Goal: Transaction & Acquisition: Purchase product/service

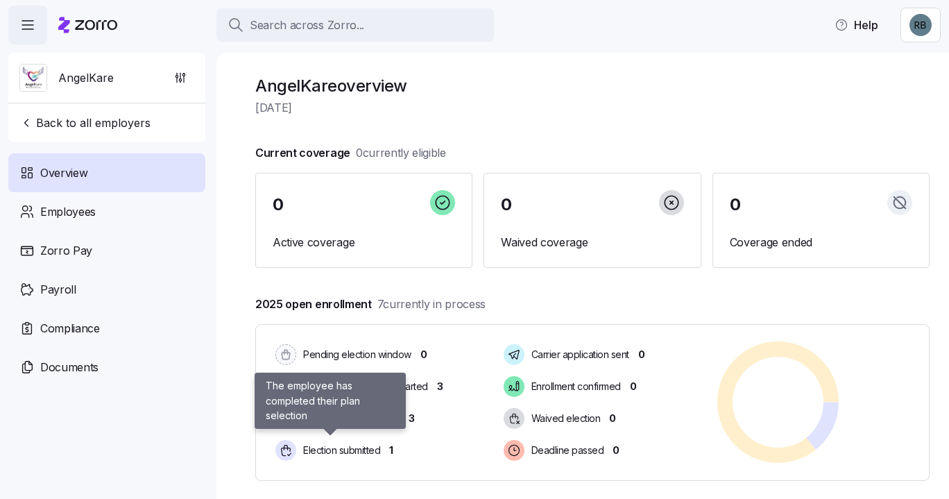
click at [368, 455] on span "Election submitted" at bounding box center [339, 450] width 81 height 14
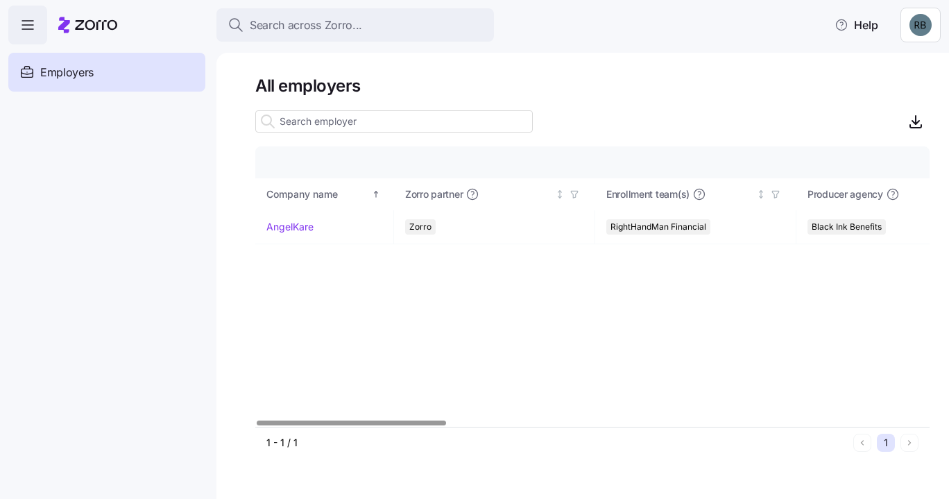
click at [284, 228] on link "AngelKare" at bounding box center [289, 227] width 47 height 14
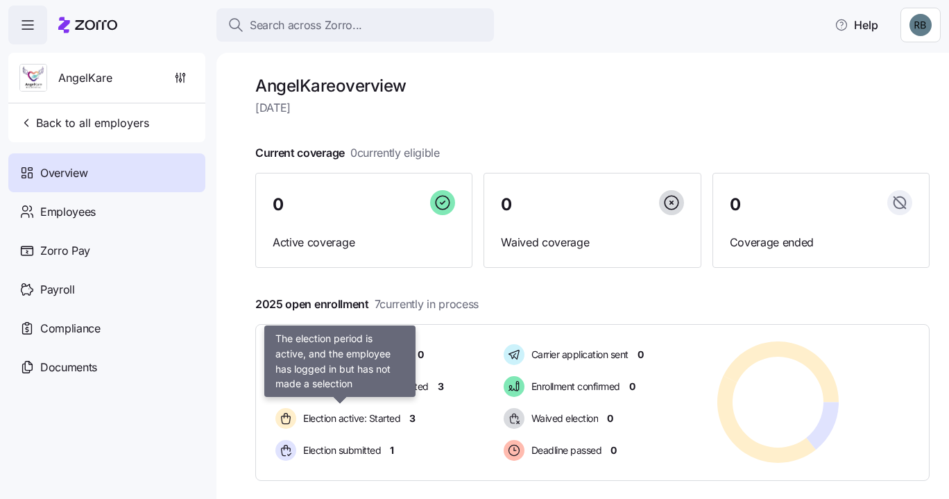
click at [388, 409] on div "Election active: Started" at bounding box center [340, 418] width 134 height 26
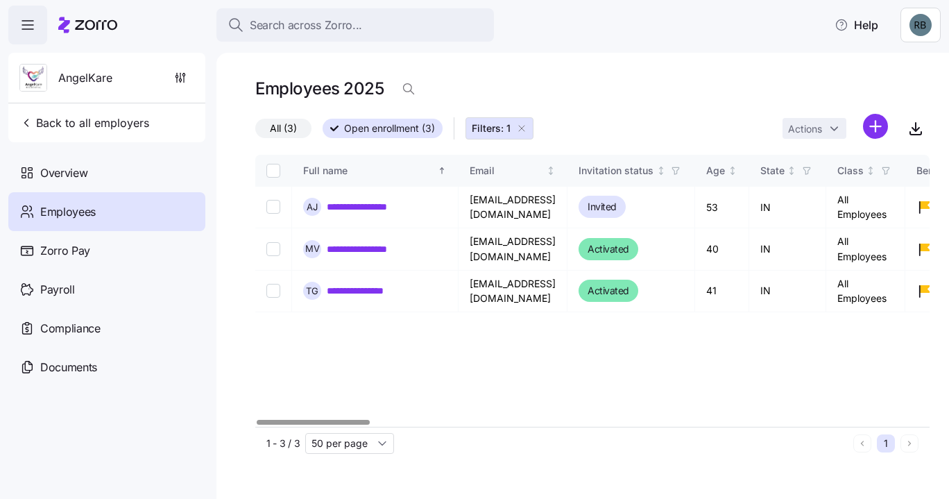
click at [366, 291] on link "**********" at bounding box center [361, 291] width 69 height 14
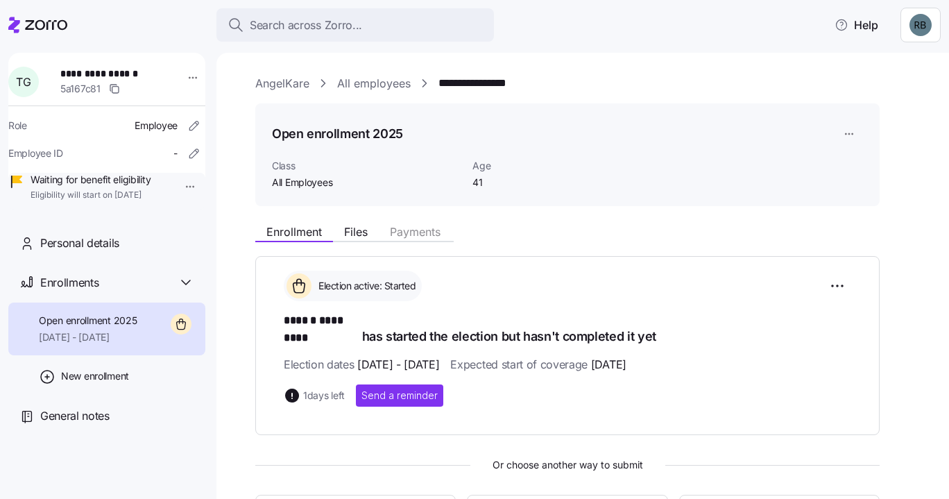
scroll to position [320, 0]
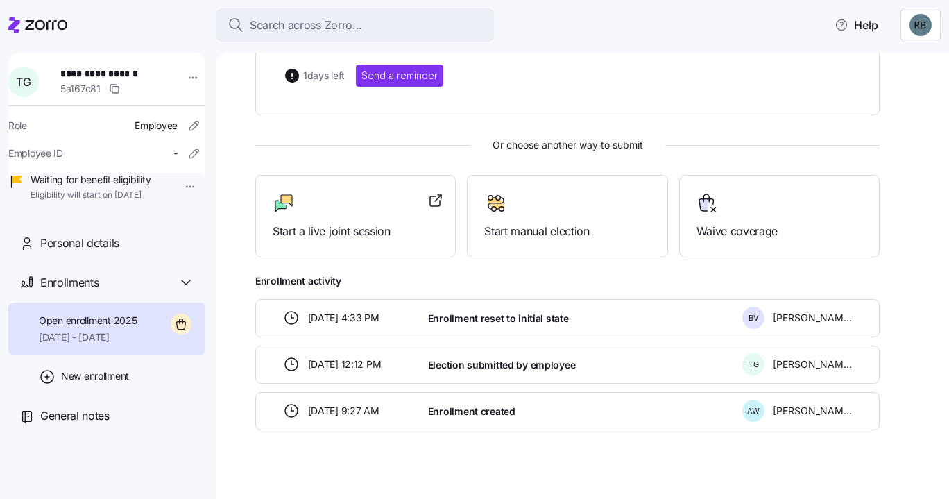
click at [574, 153] on div "Election active: Started ****** ********* has started the election but hasn't c…" at bounding box center [567, 183] width 624 height 494
click at [569, 192] on div at bounding box center [567, 203] width 166 height 22
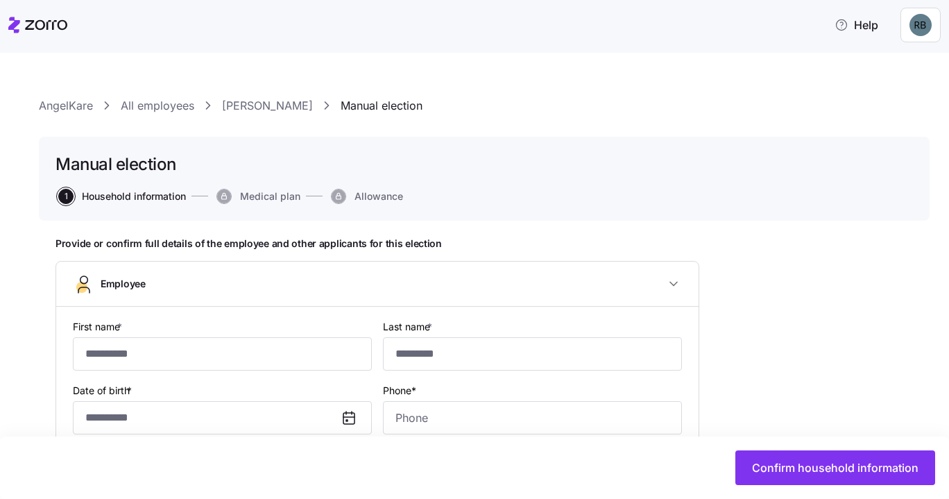
type input "******"
type input "*********"
type input "trapg421@gmail.com"
type input "**********"
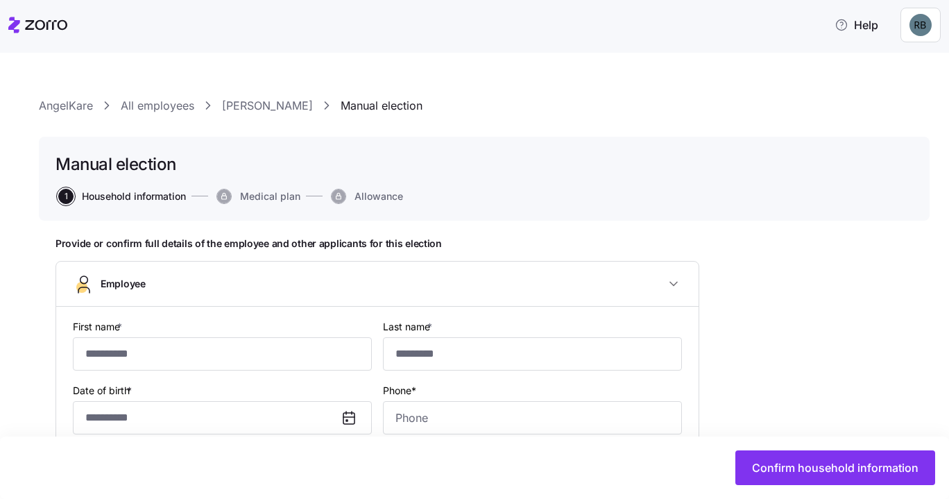
checkbox input "true"
type input "**********"
type input "(317) 737-3462"
type input "[DEMOGRAPHIC_DATA] citizen"
type input "Single"
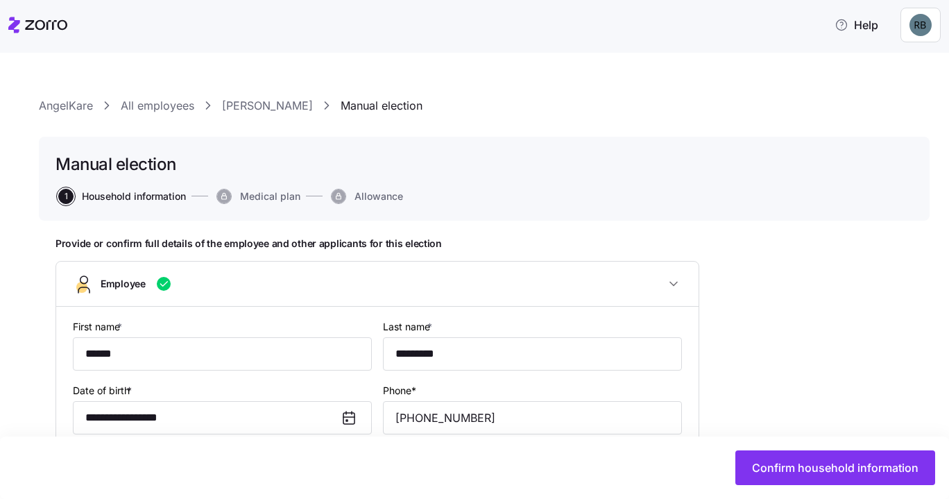
type input "Full time"
type input "Hourly"
type input "All Employees"
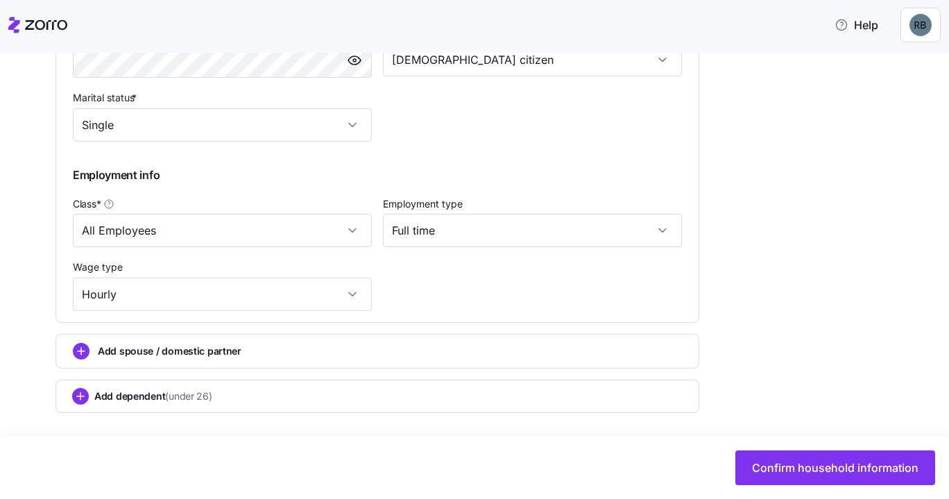
click at [871, 468] on span "Confirm household information" at bounding box center [835, 467] width 166 height 17
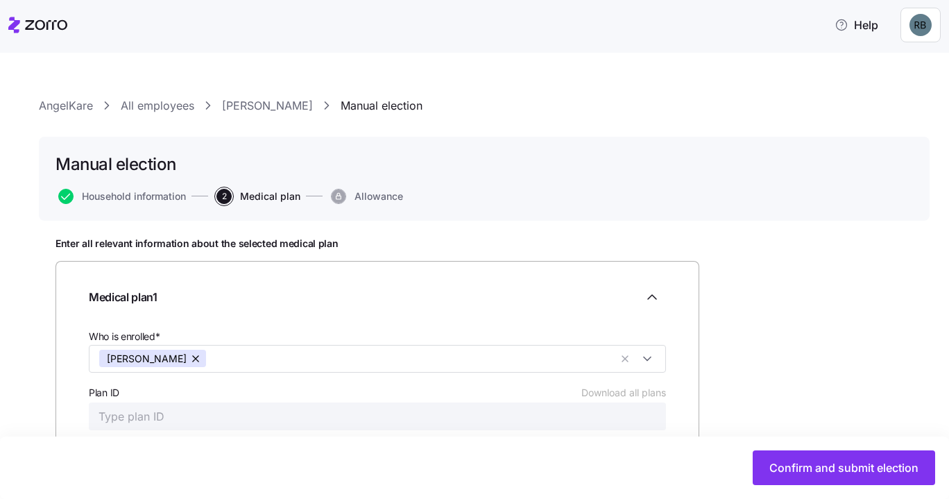
scroll to position [210, 0]
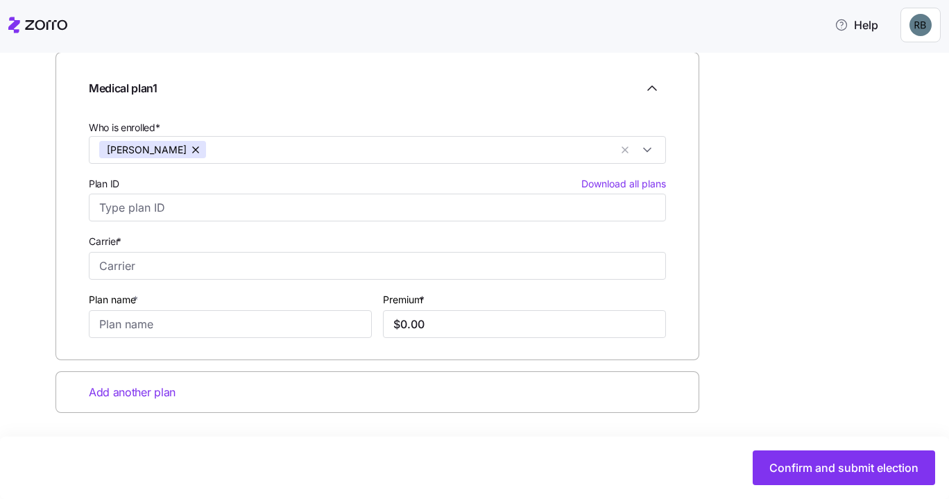
click at [862, 470] on span "Confirm and submit election" at bounding box center [843, 467] width 149 height 17
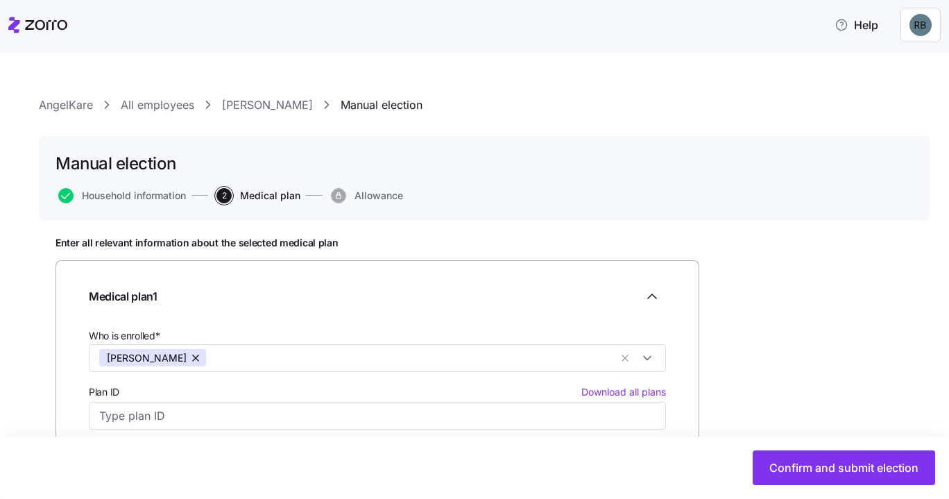
scroll to position [0, 0]
click at [288, 114] on div "AngelKare All employees Travis Gillespie Manual election Manual election Househ…" at bounding box center [484, 419] width 891 height 644
click at [286, 108] on link "Travis Gillespie" at bounding box center [267, 105] width 91 height 17
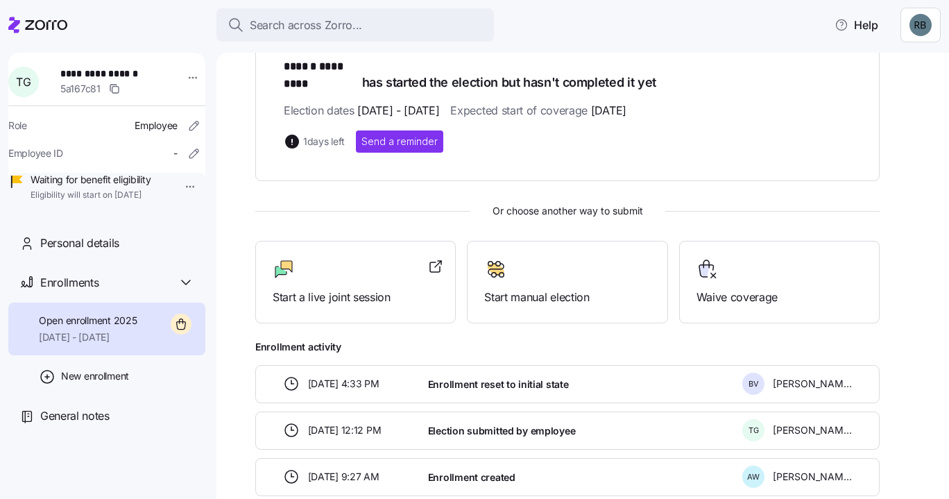
scroll to position [277, 0]
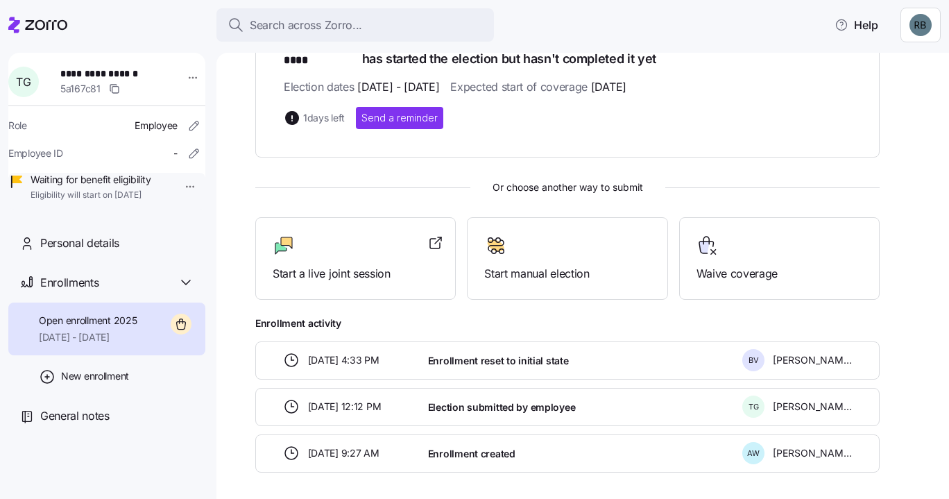
click at [302, 244] on div "Start a live joint session" at bounding box center [356, 258] width 166 height 48
click at [101, 291] on div "Enrollments" at bounding box center [117, 282] width 154 height 17
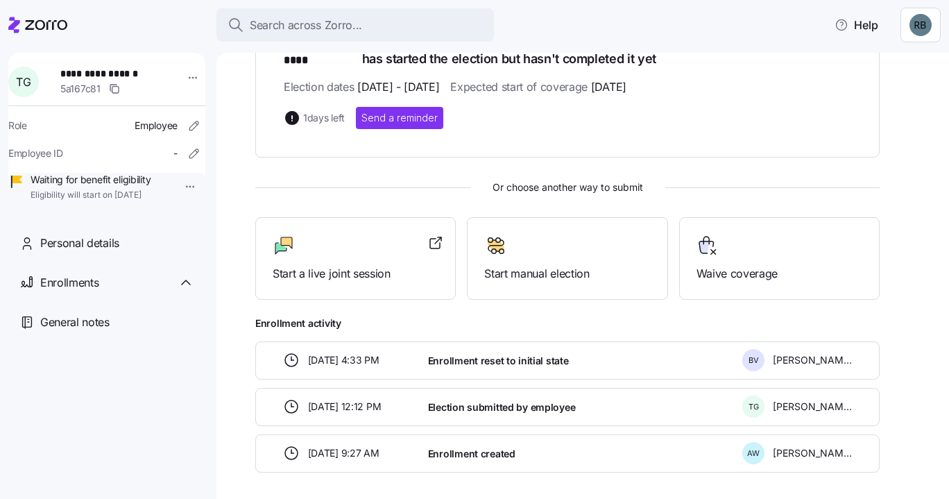
click at [101, 291] on div "Enrollments" at bounding box center [117, 282] width 154 height 17
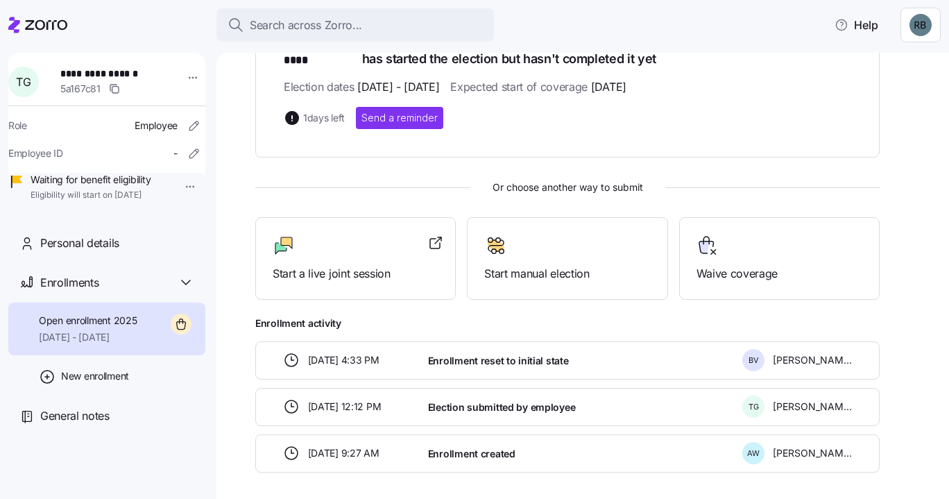
click at [111, 252] on span "Personal details" at bounding box center [79, 242] width 79 height 17
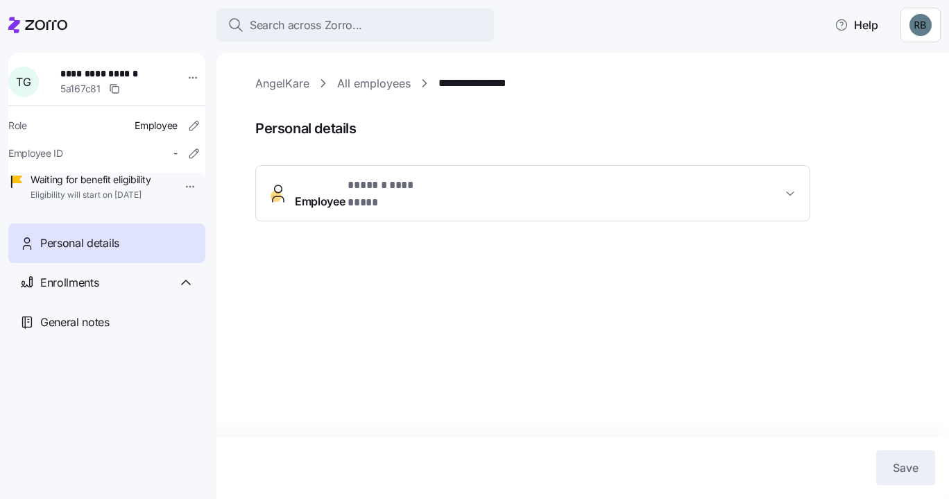
click at [63, 291] on span "Enrollments" at bounding box center [69, 282] width 58 height 17
click at [80, 425] on span "General notes" at bounding box center [74, 415] width 69 height 17
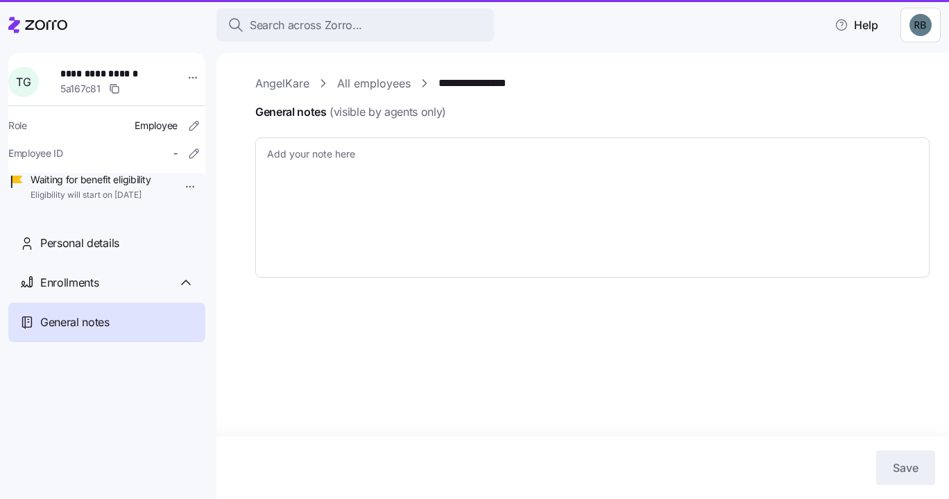
type textarea "x"
type textarea "EE previously submitted - this submission was reset Elite Gold Plan ID: 35065IN…"
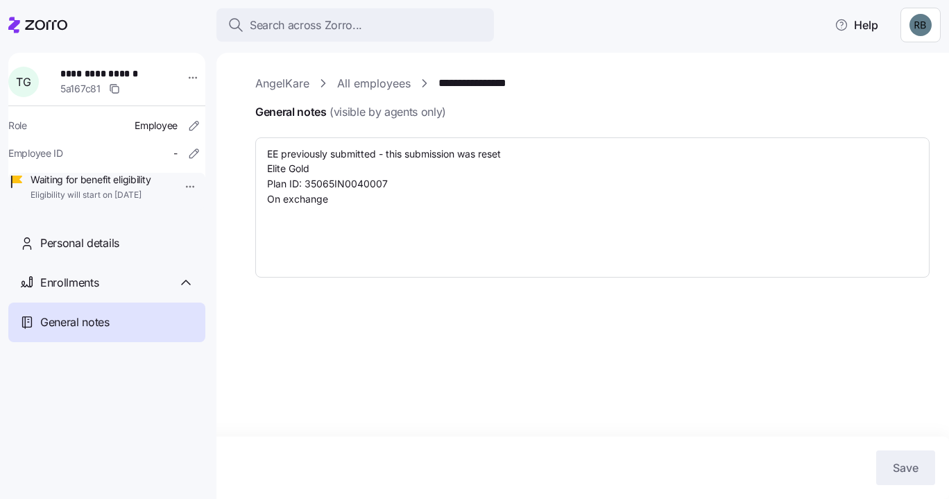
click at [113, 289] on div "Enrollments" at bounding box center [106, 283] width 197 height 40
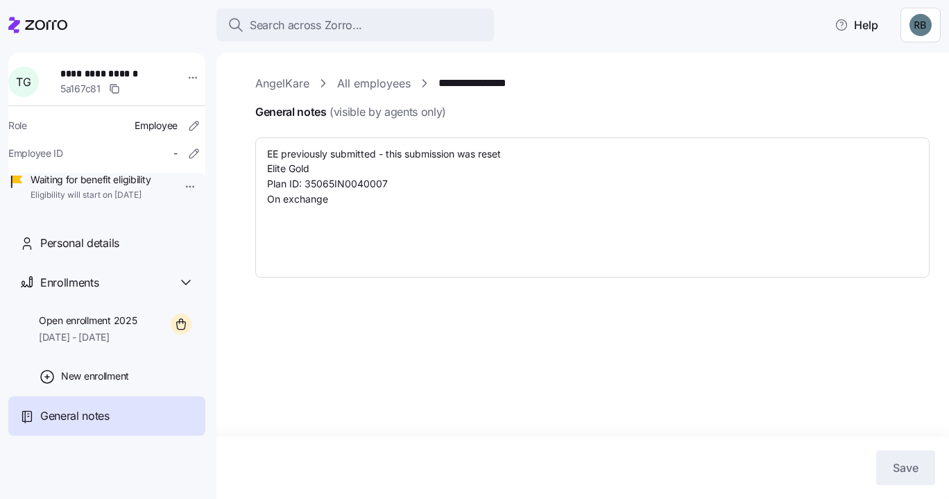
click at [113, 287] on div "Enrollments" at bounding box center [106, 283] width 197 height 40
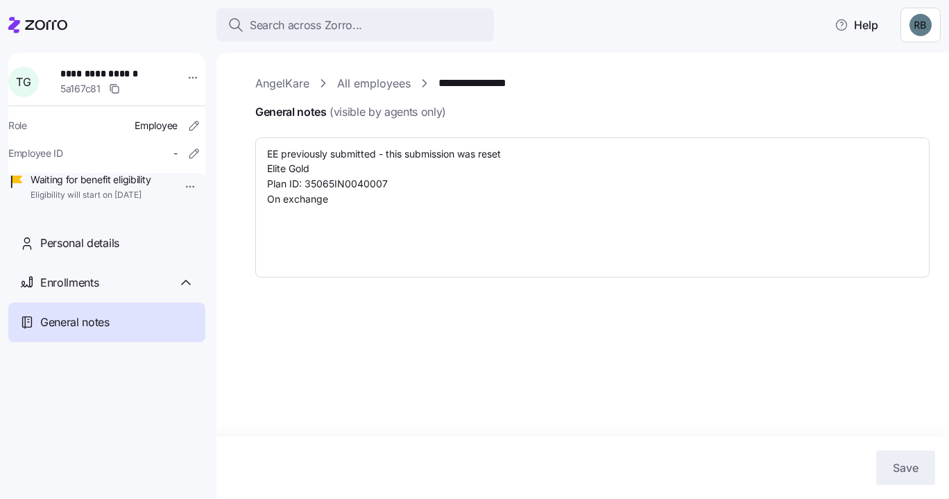
click at [114, 239] on div "**********" at bounding box center [106, 277] width 197 height 449
click at [105, 252] on span "Personal details" at bounding box center [79, 242] width 79 height 17
type textarea "x"
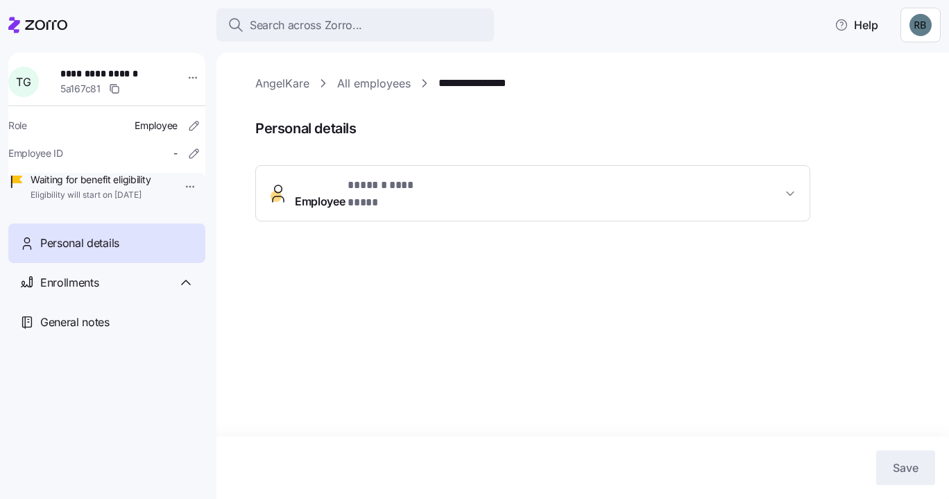
click at [290, 76] on link "AngelKare" at bounding box center [282, 83] width 54 height 17
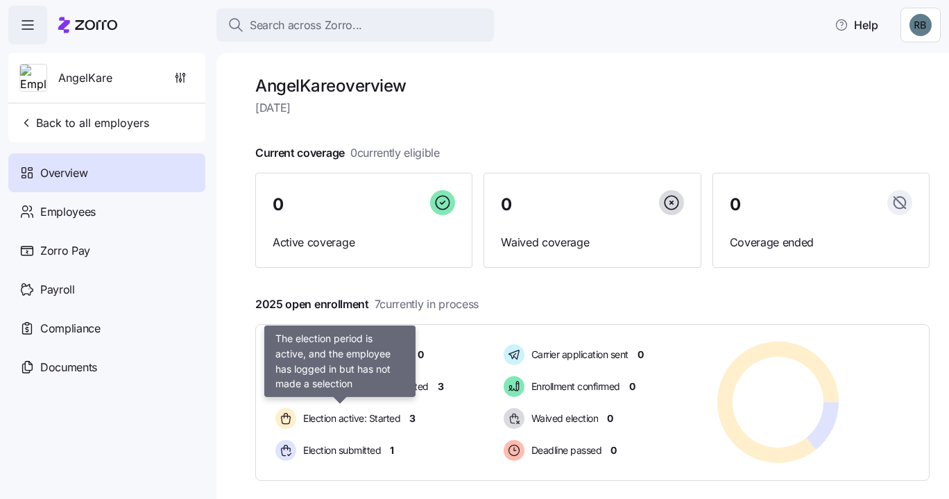
click at [376, 420] on span "Election active: Started" at bounding box center [349, 418] width 101 height 14
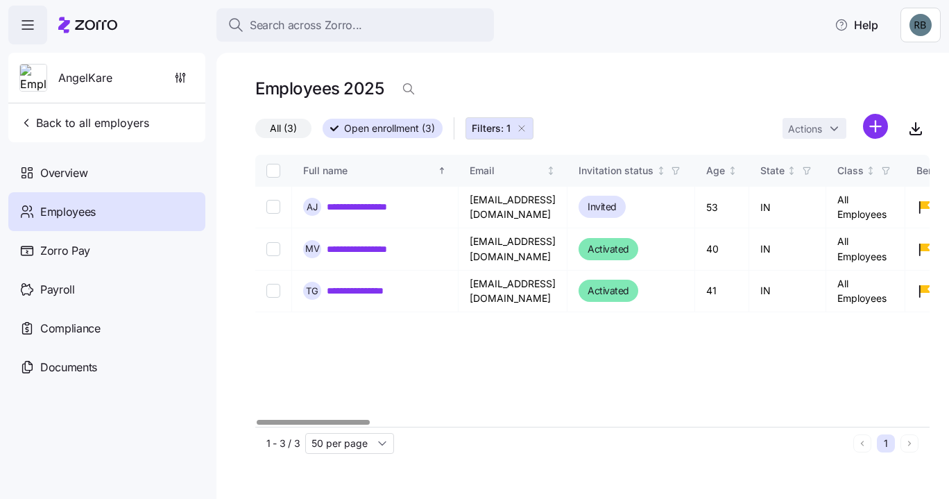
click at [277, 285] on input "Select record 3" at bounding box center [273, 291] width 14 height 14
checkbox input "true"
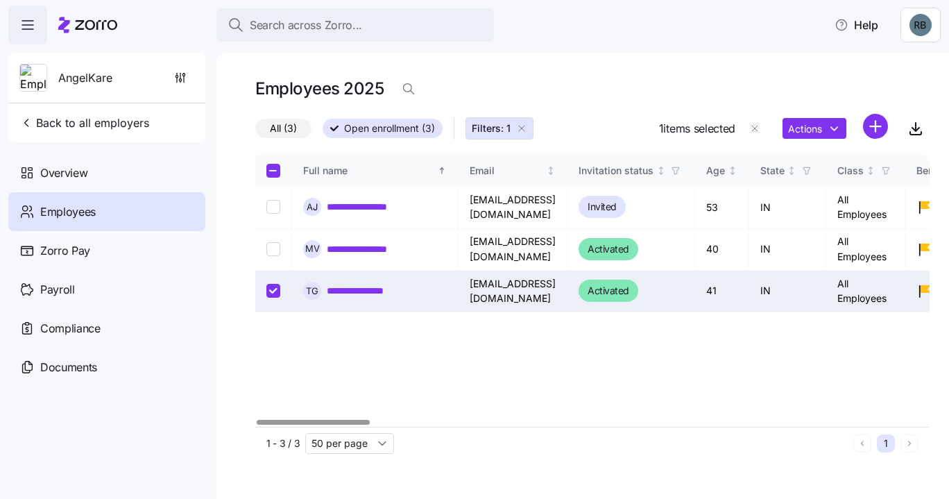
click at [832, 140] on div "Actions" at bounding box center [835, 129] width 105 height 30
click at [832, 138] on html "**********" at bounding box center [474, 245] width 949 height 490
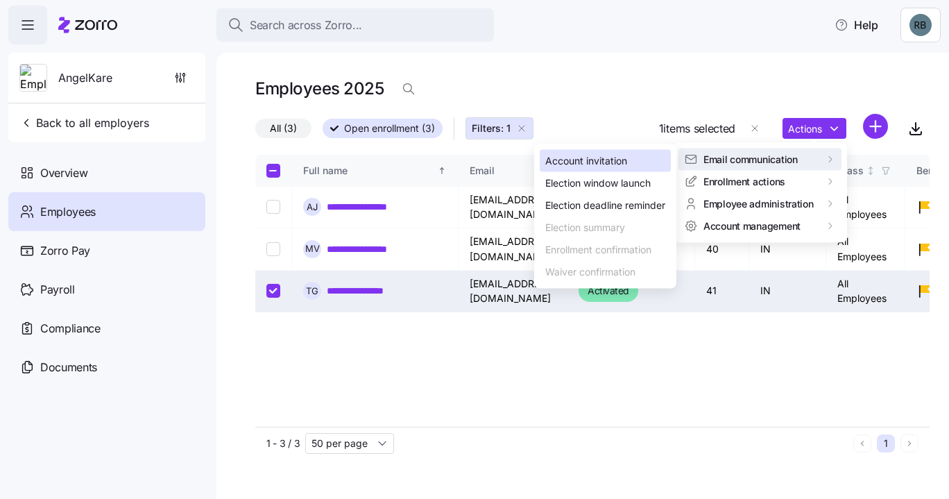
click at [622, 161] on div "Account invitation" at bounding box center [586, 160] width 82 height 15
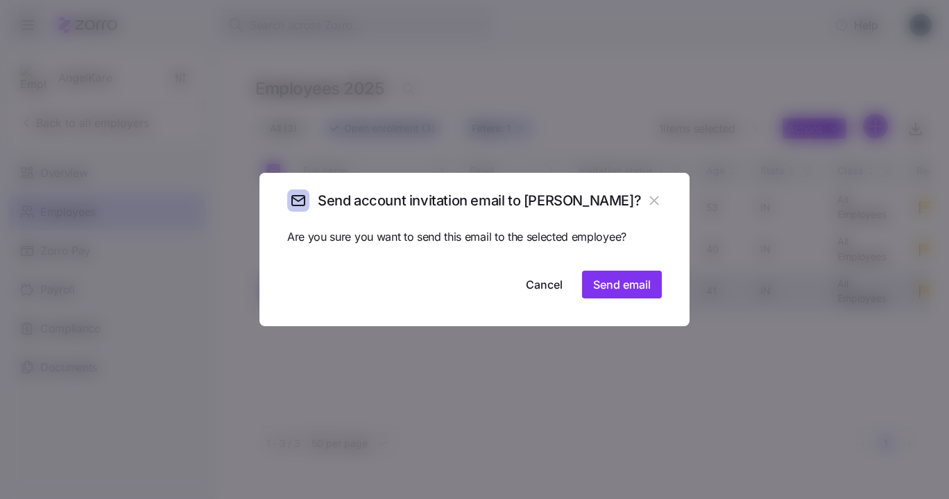
click at [607, 295] on button "Send email" at bounding box center [622, 285] width 80 height 28
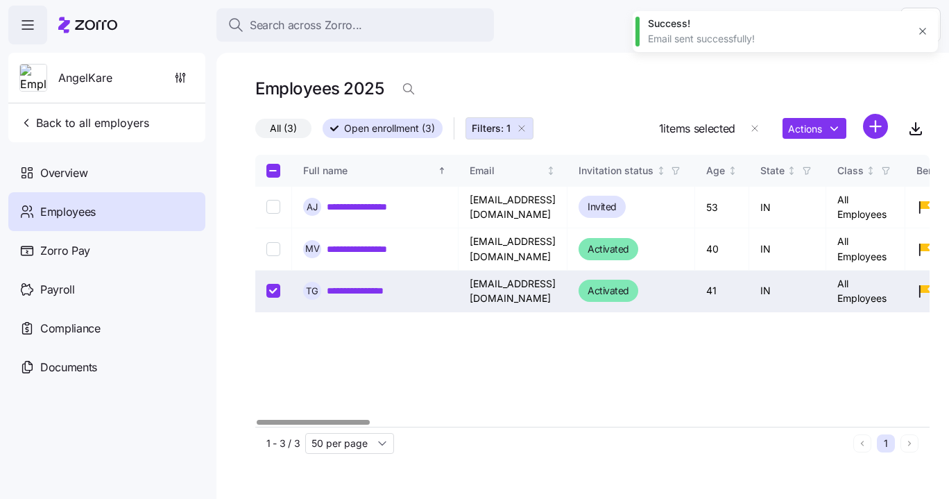
click at [581, 92] on div "Employees 2025" at bounding box center [592, 89] width 674 height 28
click at [398, 247] on link "**********" at bounding box center [370, 249] width 87 height 14
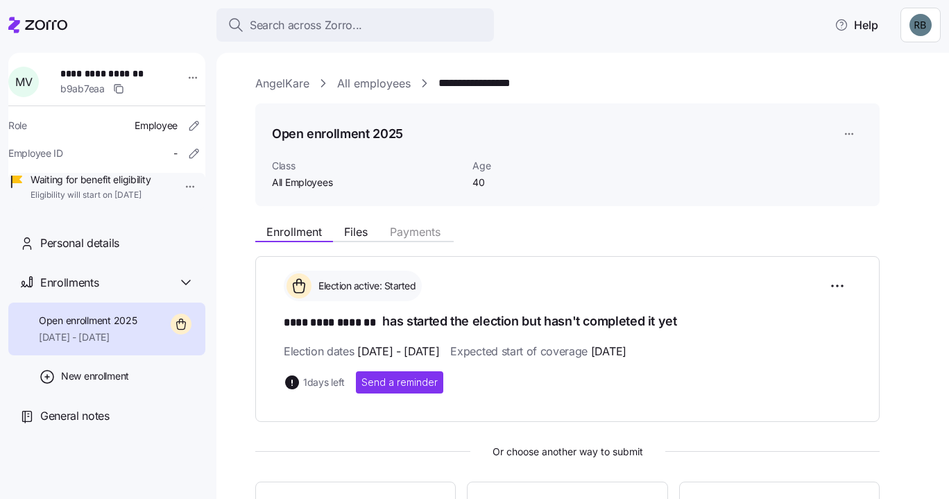
scroll to position [227, 0]
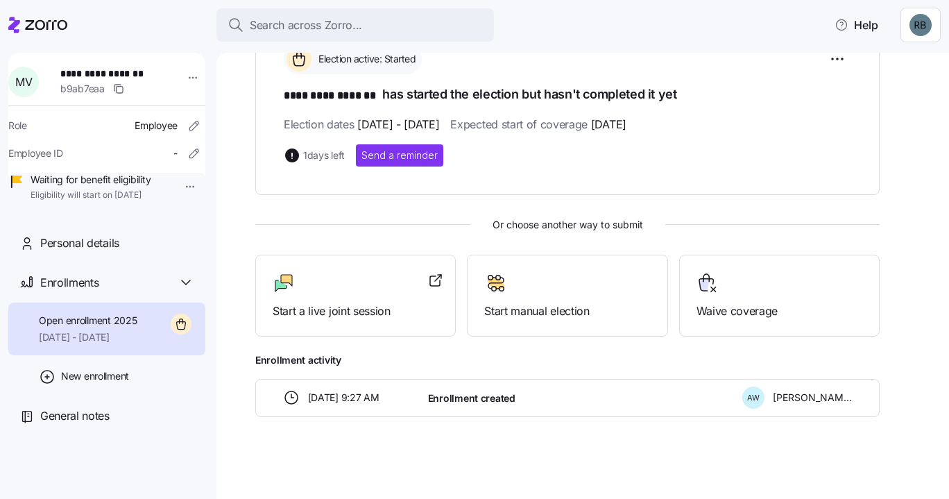
click at [366, 300] on div "Start a live joint session" at bounding box center [356, 296] width 166 height 48
click at [96, 252] on span "Personal details" at bounding box center [79, 242] width 79 height 17
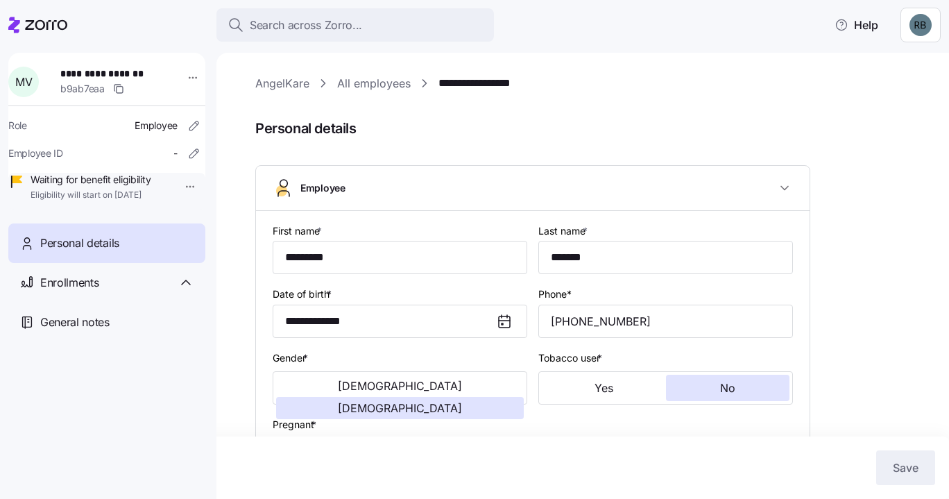
type input "All Employees"
click at [35, 24] on icon at bounding box center [46, 25] width 42 height 10
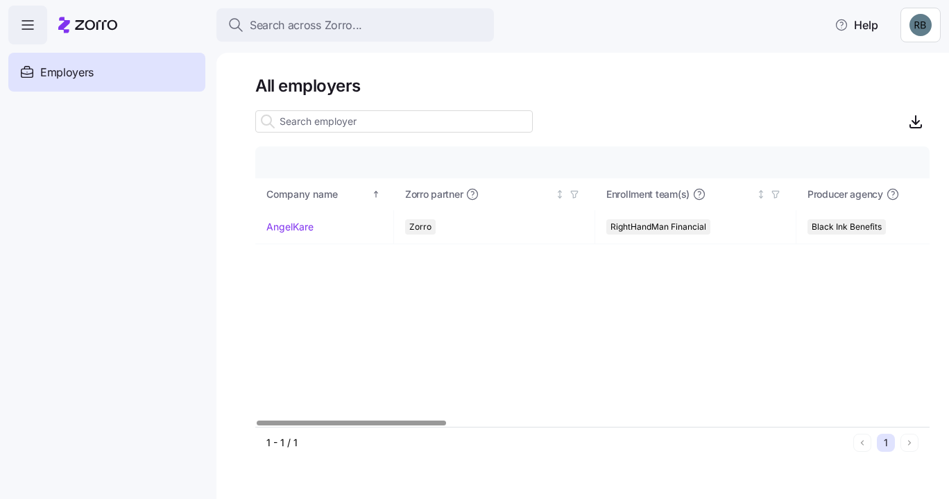
click at [280, 231] on link "AngelKare" at bounding box center [289, 227] width 47 height 14
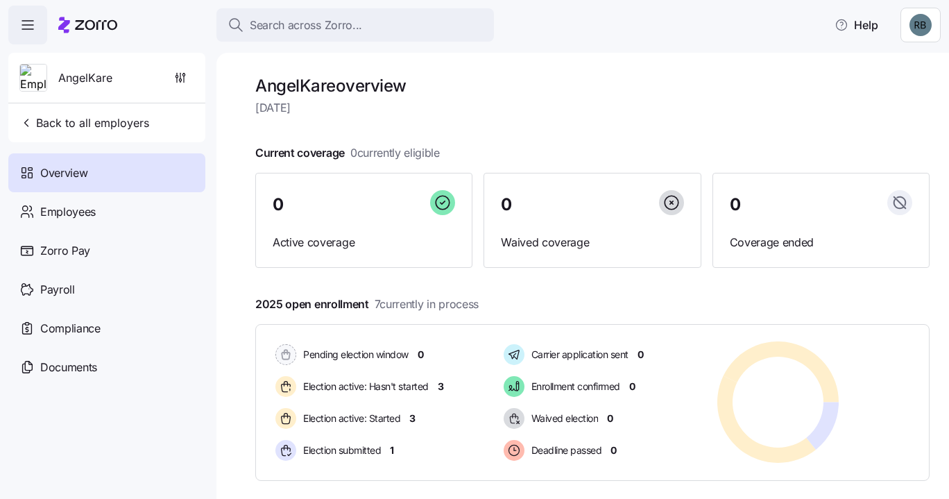
click at [361, 429] on div "Pending election window 0 Election active: Hasn't started 3 Election active: St…" at bounding box center [376, 402] width 206 height 122
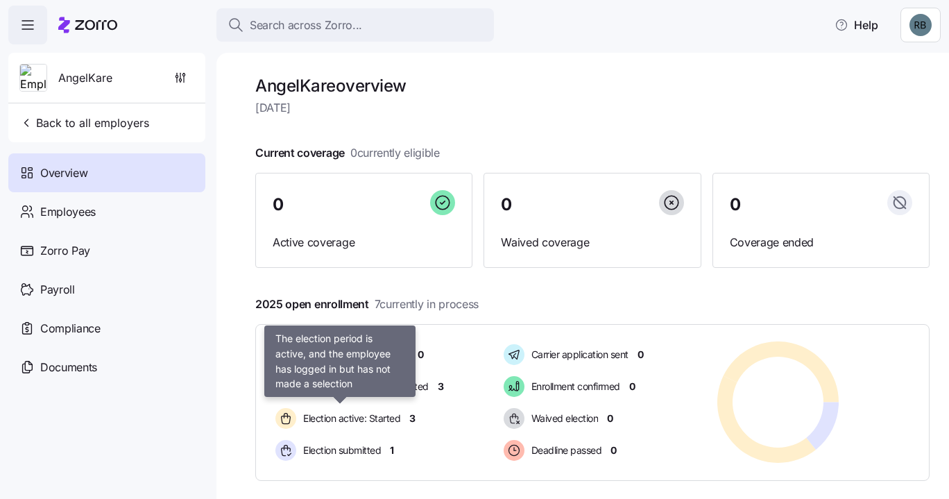
click at [361, 429] on div "Election active: Started" at bounding box center [340, 418] width 134 height 26
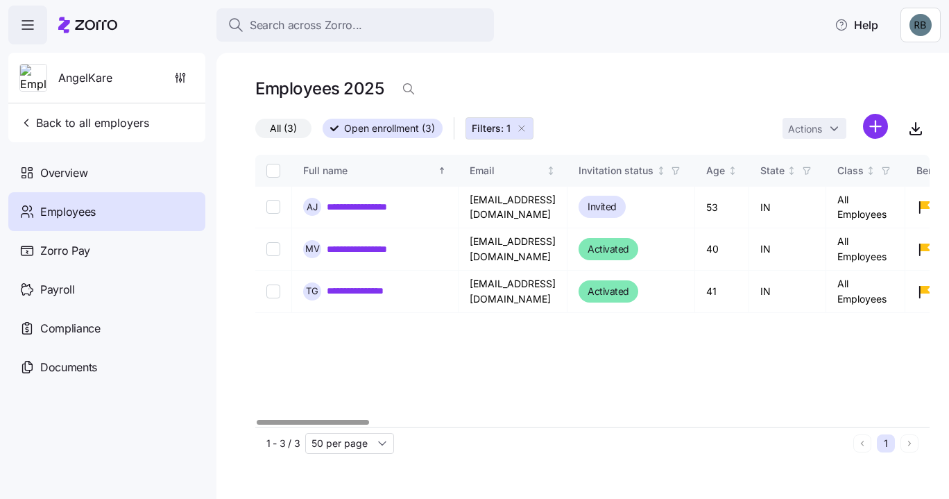
click at [275, 250] on input "Select record 2" at bounding box center [273, 249] width 14 height 14
checkbox input "true"
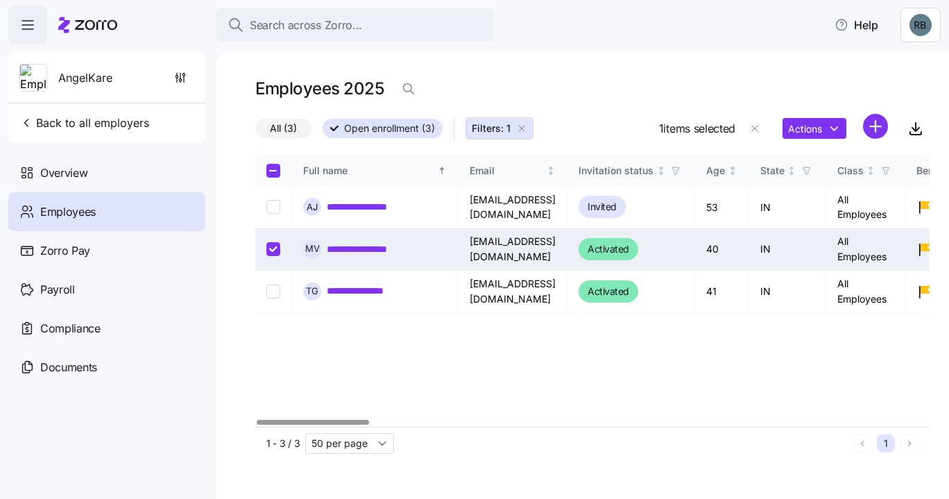
click at [831, 123] on html "**********" at bounding box center [474, 245] width 949 height 490
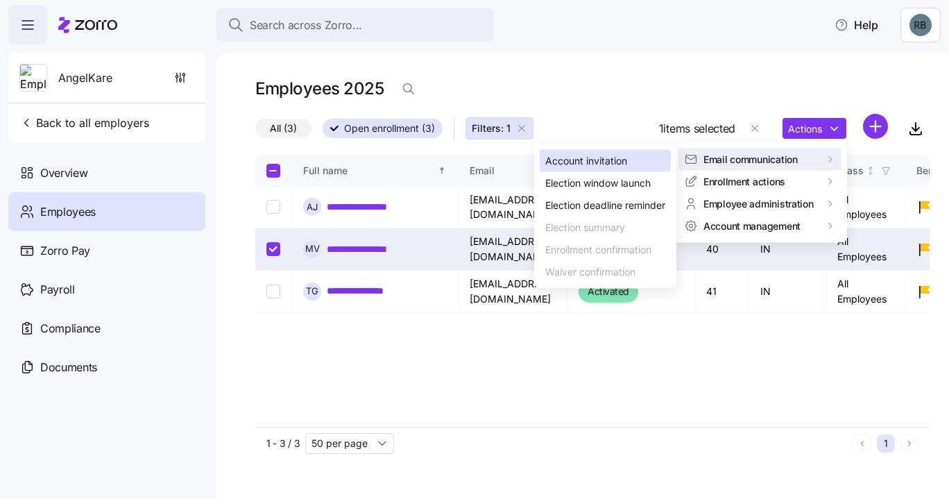
click at [615, 164] on div "Account invitation" at bounding box center [586, 160] width 82 height 15
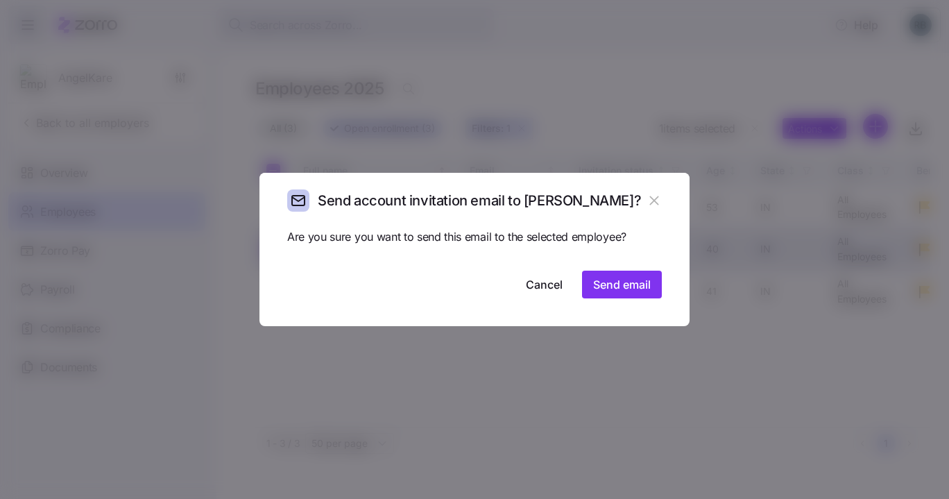
click at [632, 287] on span "Send email" at bounding box center [622, 284] width 58 height 17
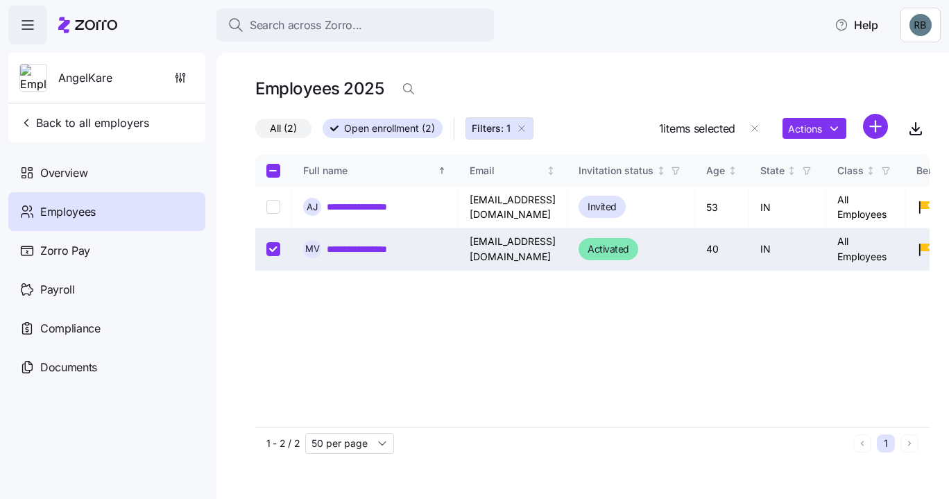
click at [75, 162] on div "Overview" at bounding box center [106, 172] width 197 height 39
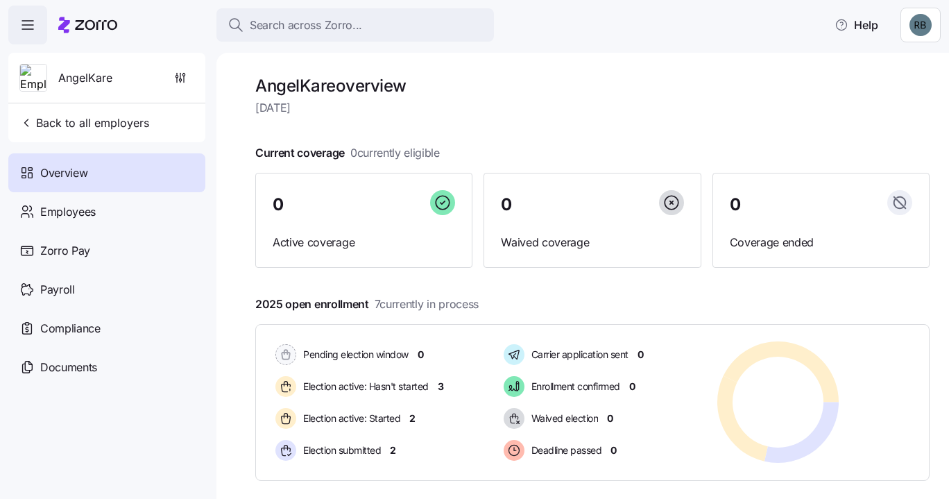
click at [460, 436] on div "Pending election window 0 Election active: Hasn't started 3 Election active: St…" at bounding box center [376, 402] width 206 height 122
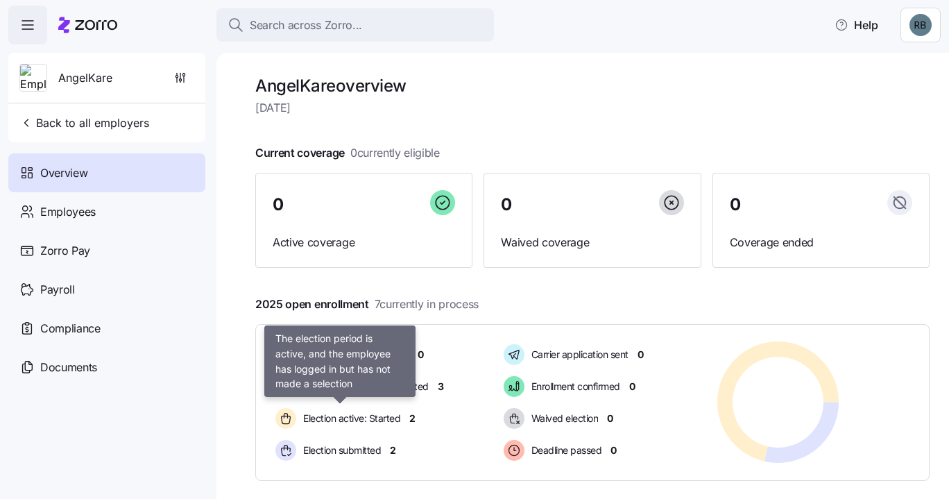
click at [384, 421] on span "Election active: Started" at bounding box center [349, 418] width 101 height 14
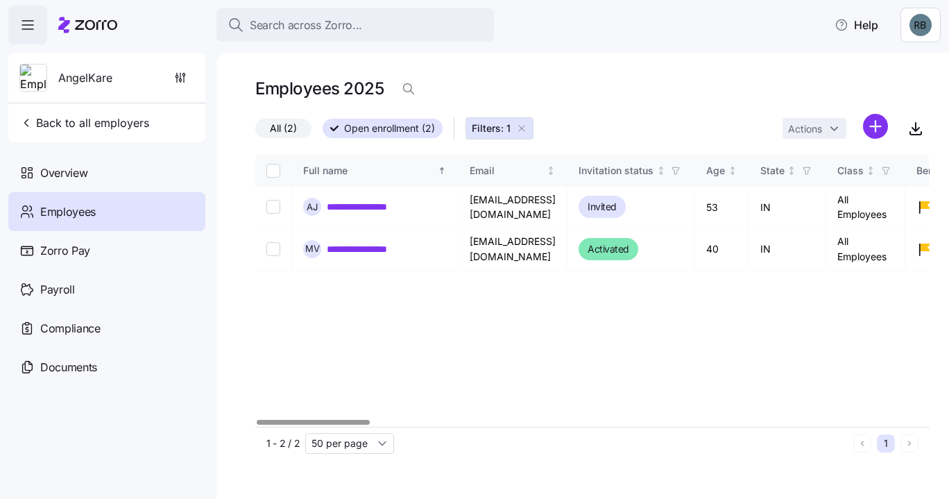
click at [383, 249] on link "**********" at bounding box center [370, 249] width 87 height 14
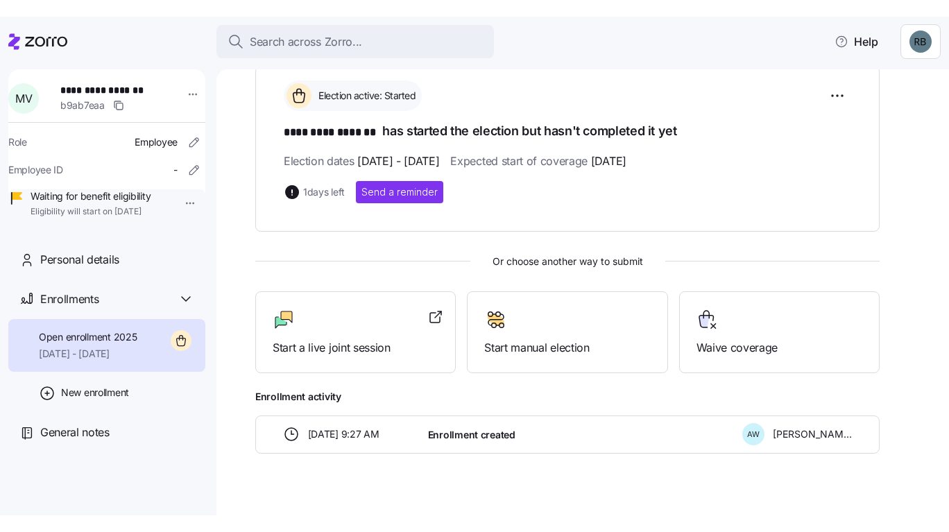
scroll to position [227, 0]
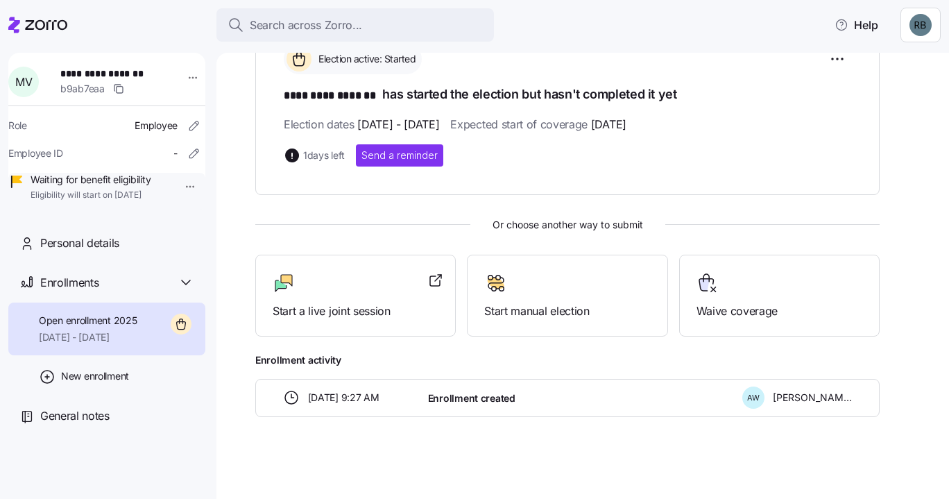
click at [341, 303] on span "Start a live joint session" at bounding box center [356, 310] width 166 height 17
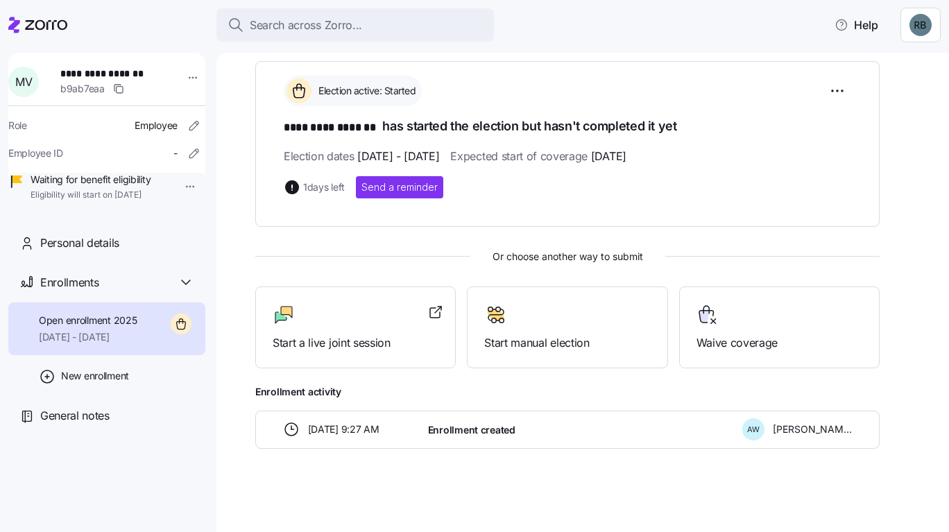
scroll to position [194, 0]
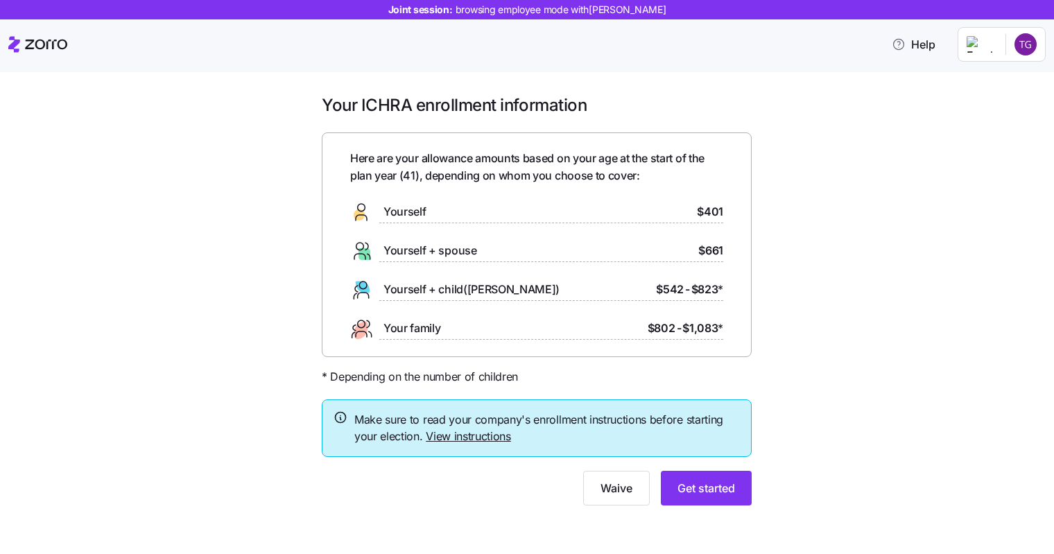
click at [701, 493] on span "Get started" at bounding box center [707, 488] width 58 height 17
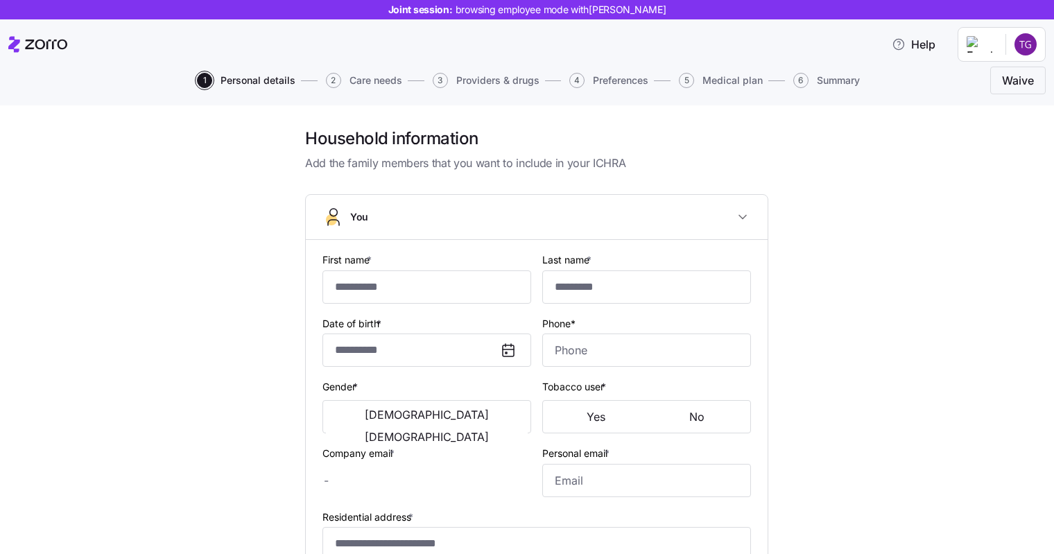
type input "******"
type input "*********"
type input "trapg421@gmail.com"
type input "**********"
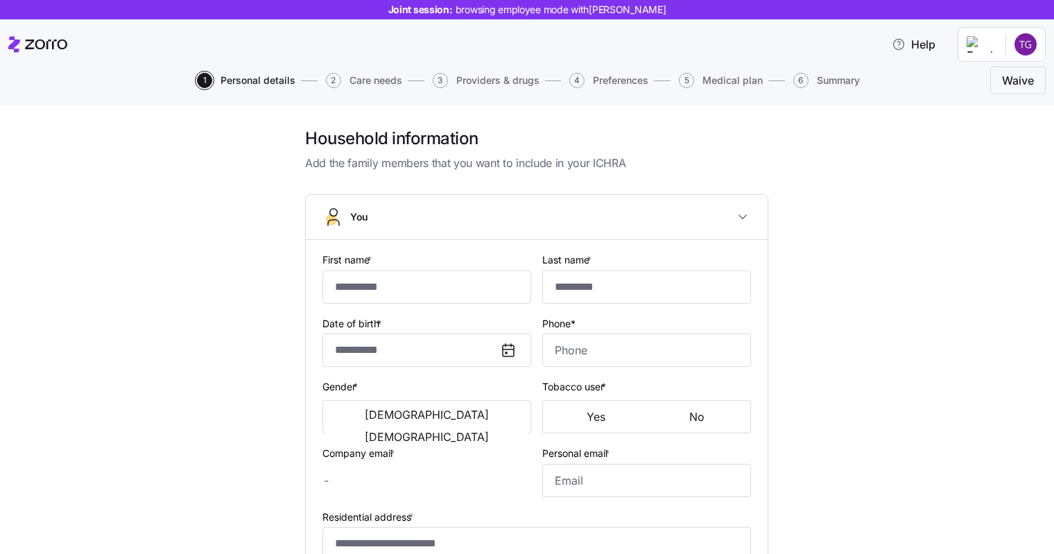
checkbox input "true"
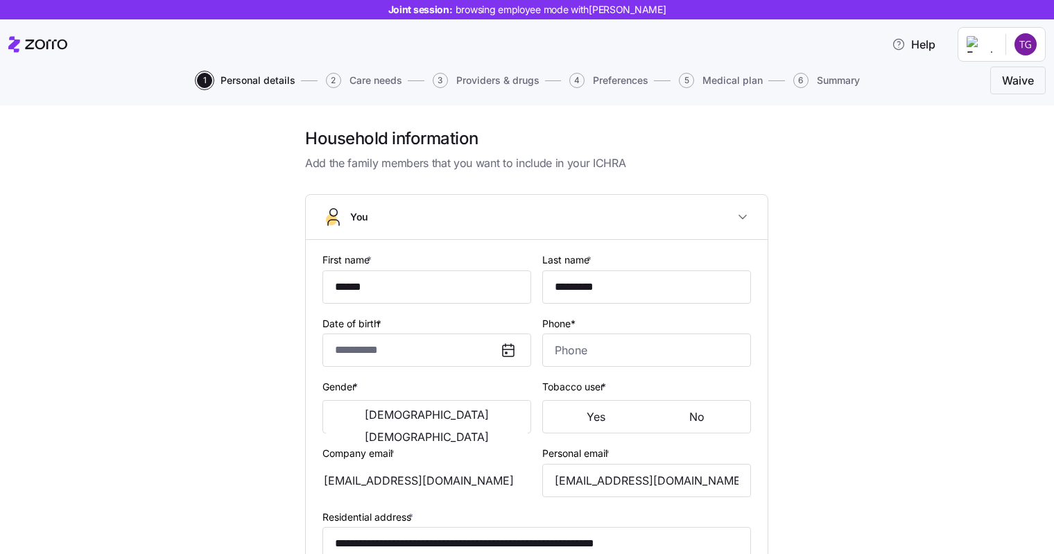
type input "**********"
type input "(317) 737-3462"
type input "[DEMOGRAPHIC_DATA] citizen"
type input "Single"
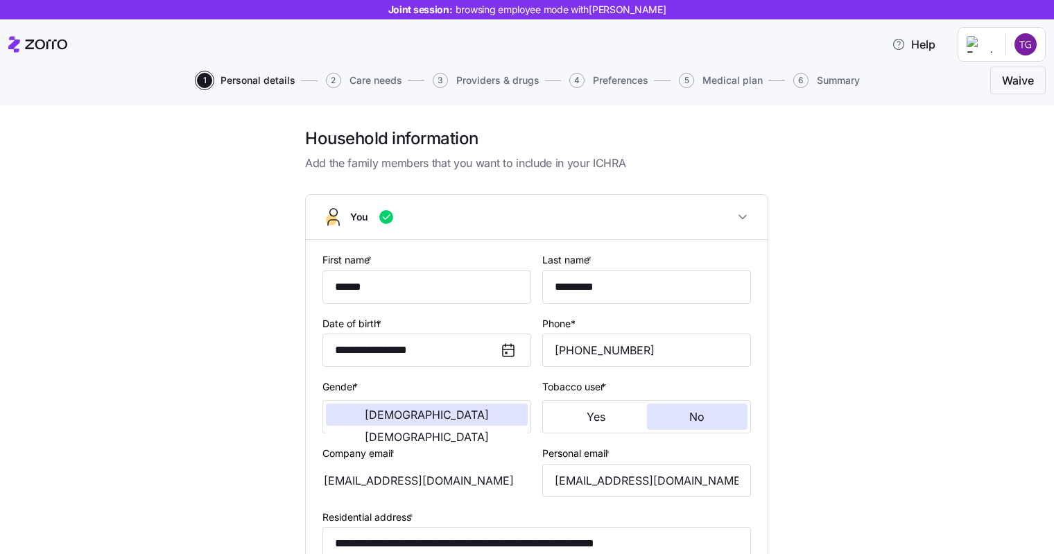
scroll to position [357, 0]
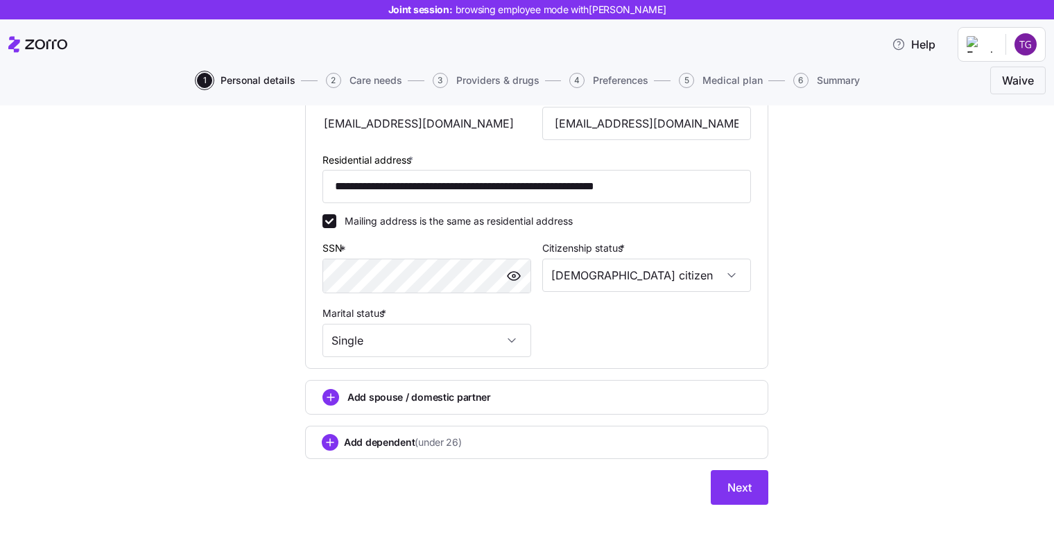
click at [746, 484] on button "Next" at bounding box center [740, 487] width 58 height 35
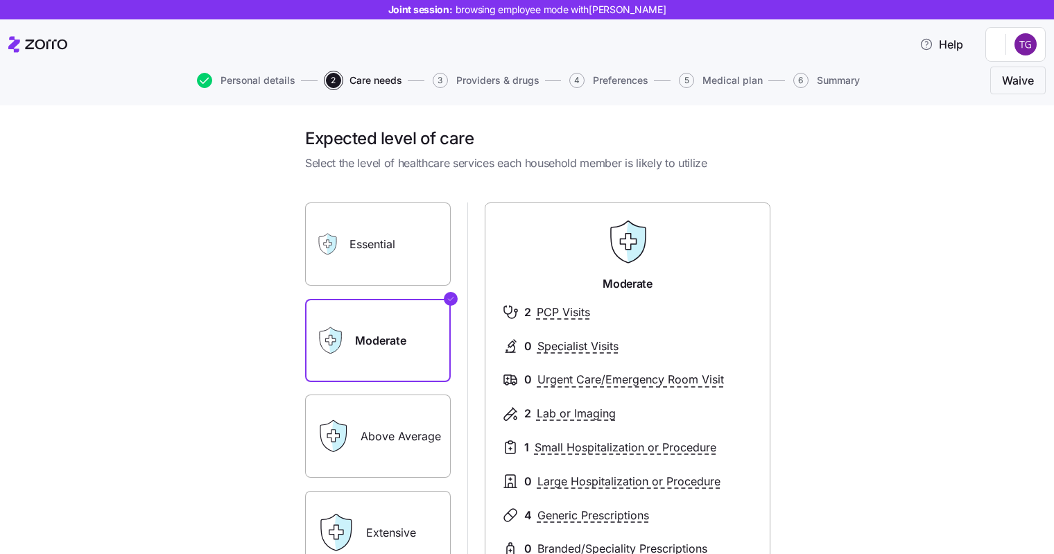
scroll to position [191, 0]
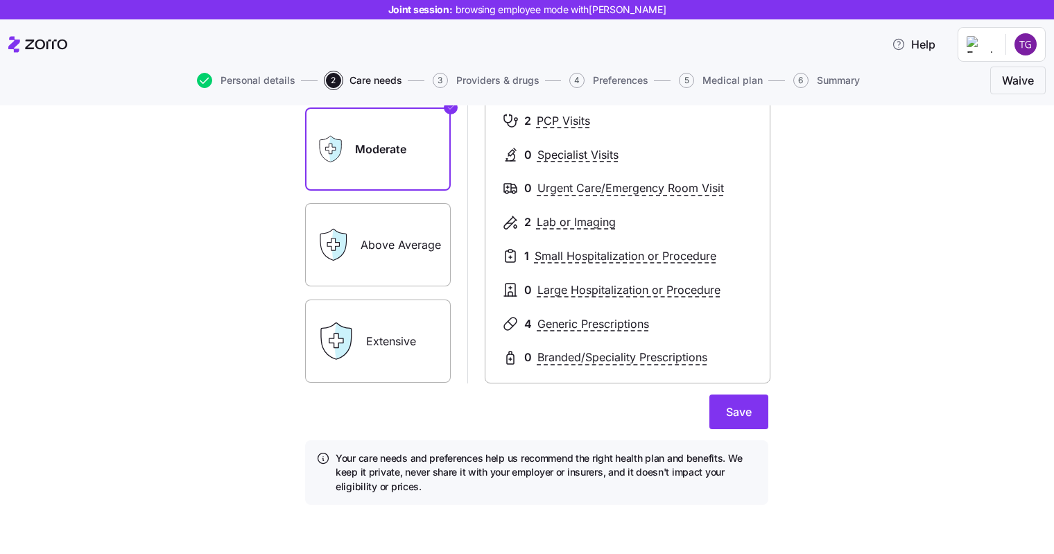
click at [735, 421] on button "Save" at bounding box center [739, 412] width 59 height 35
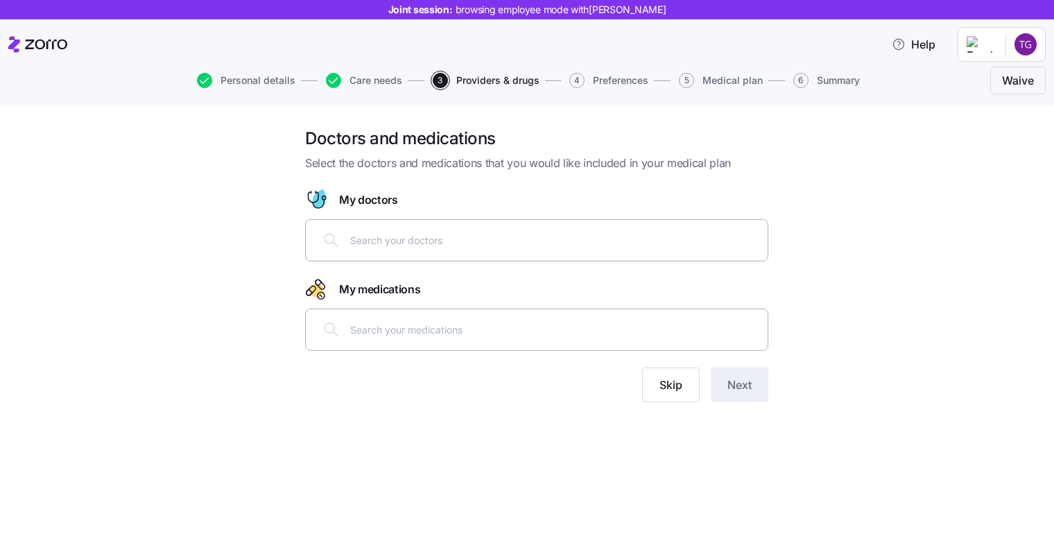
click at [465, 330] on input "text" at bounding box center [554, 329] width 409 height 15
click at [547, 299] on div "My medications" at bounding box center [536, 289] width 463 height 22
click at [505, 344] on div at bounding box center [536, 329] width 445 height 33
click at [663, 384] on span "Skip" at bounding box center [671, 385] width 23 height 17
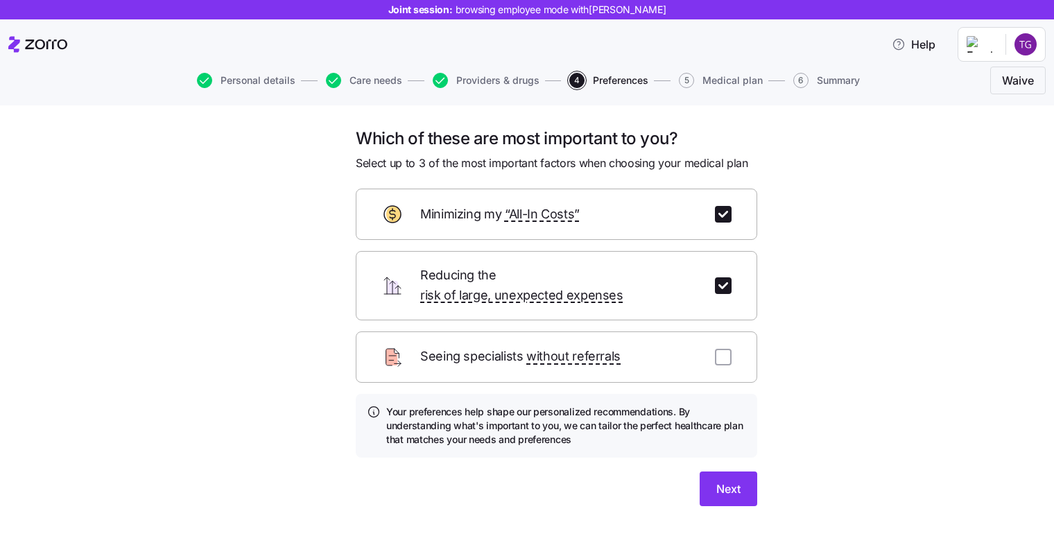
click at [738, 472] on button "Next" at bounding box center [729, 489] width 58 height 35
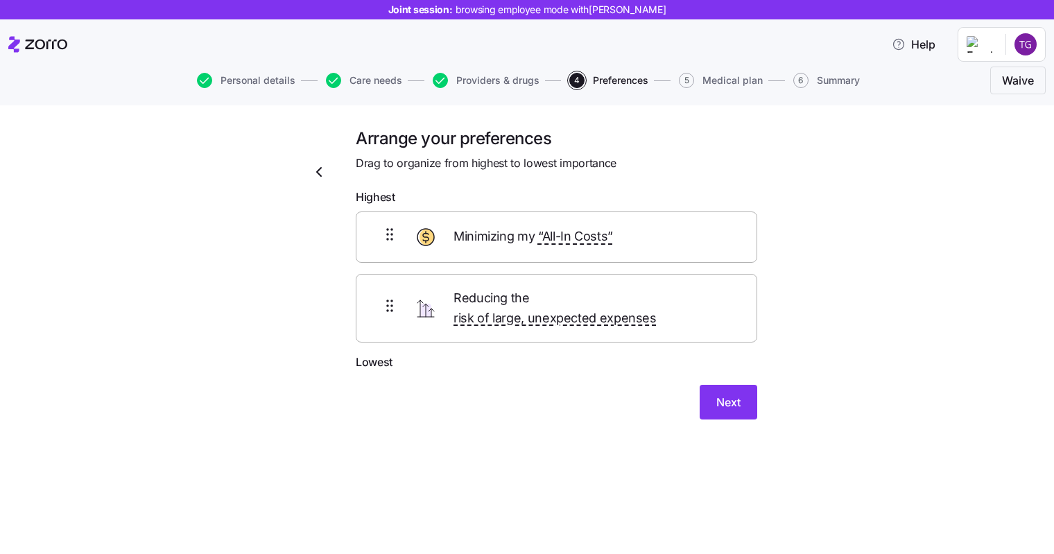
click at [746, 385] on button "Next" at bounding box center [729, 402] width 58 height 35
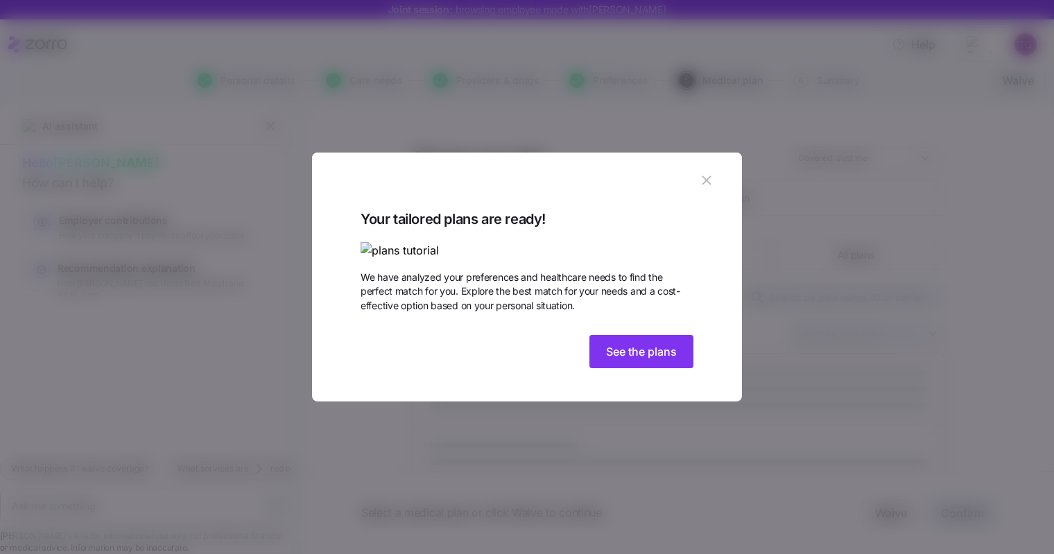
click at [703, 169] on button "button" at bounding box center [707, 180] width 22 height 22
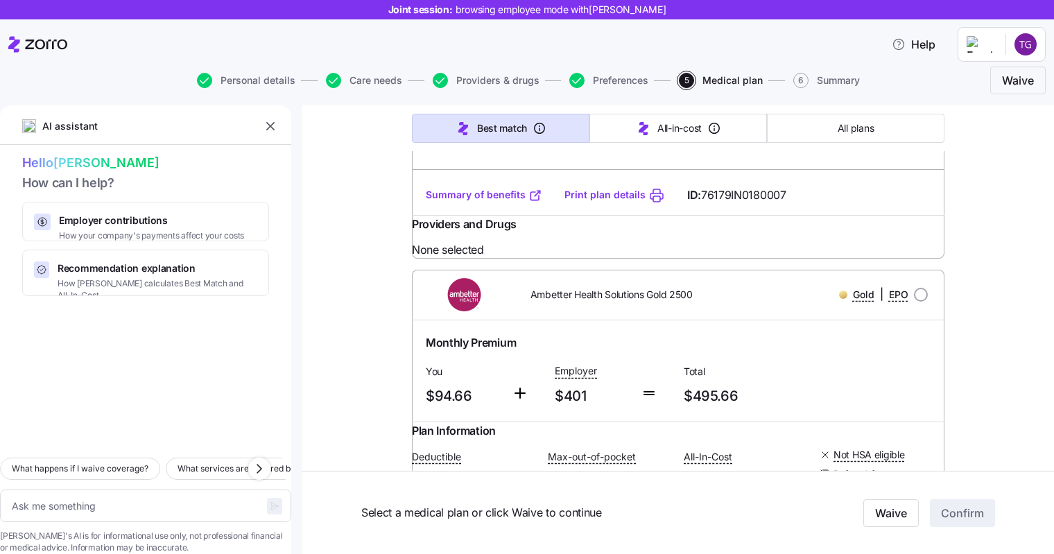
scroll to position [1513, 0]
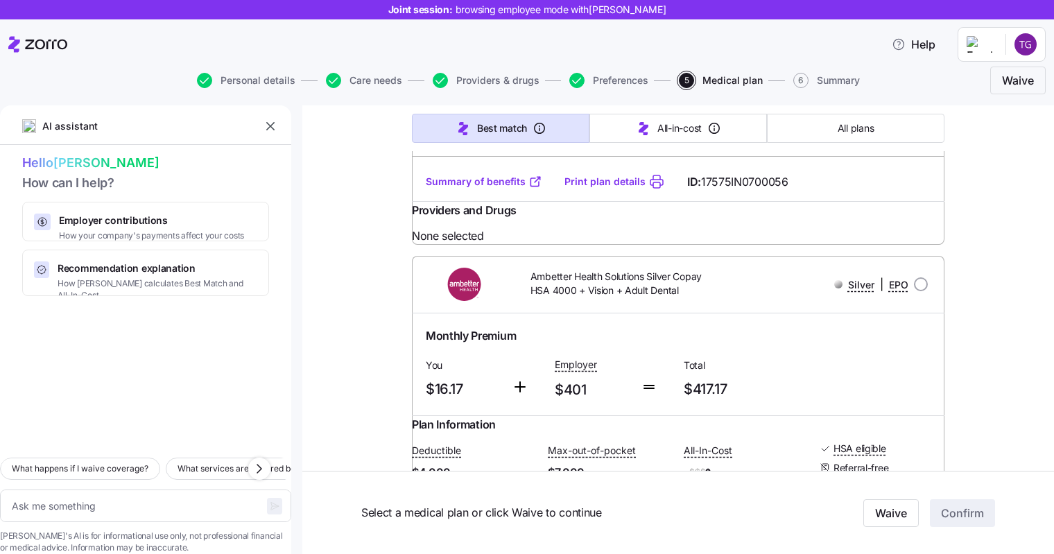
type textarea "x"
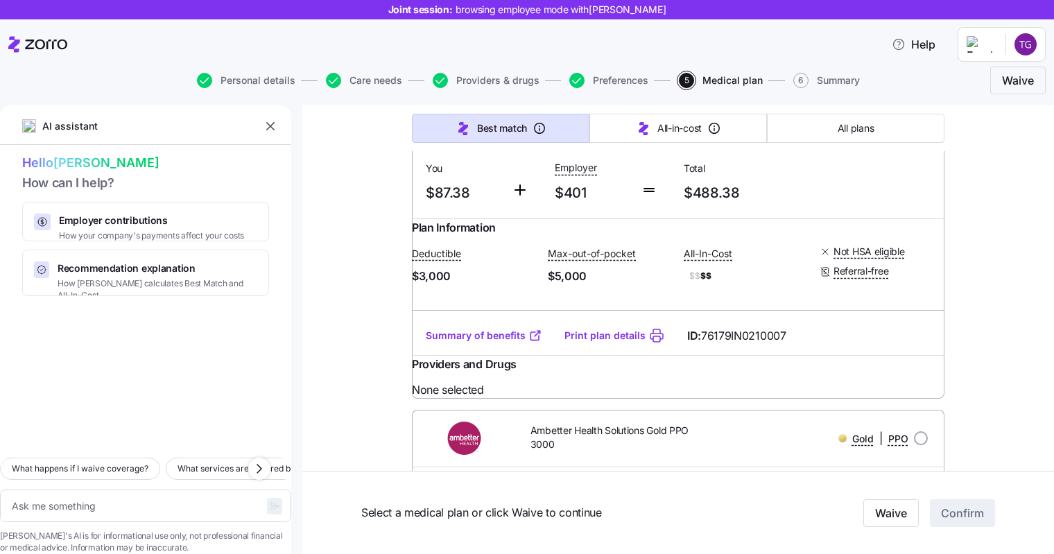
scroll to position [0, 0]
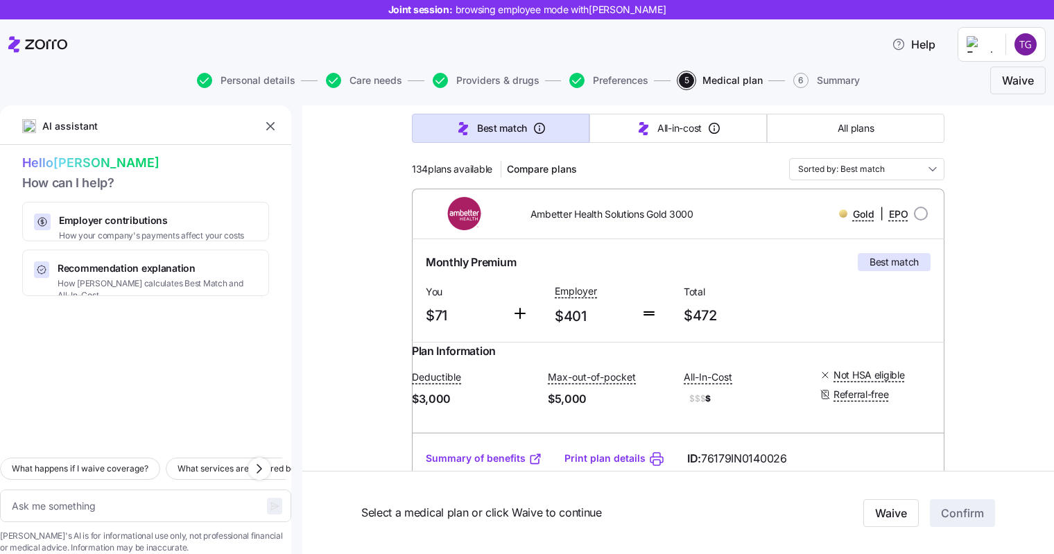
scroll to position [231, 0]
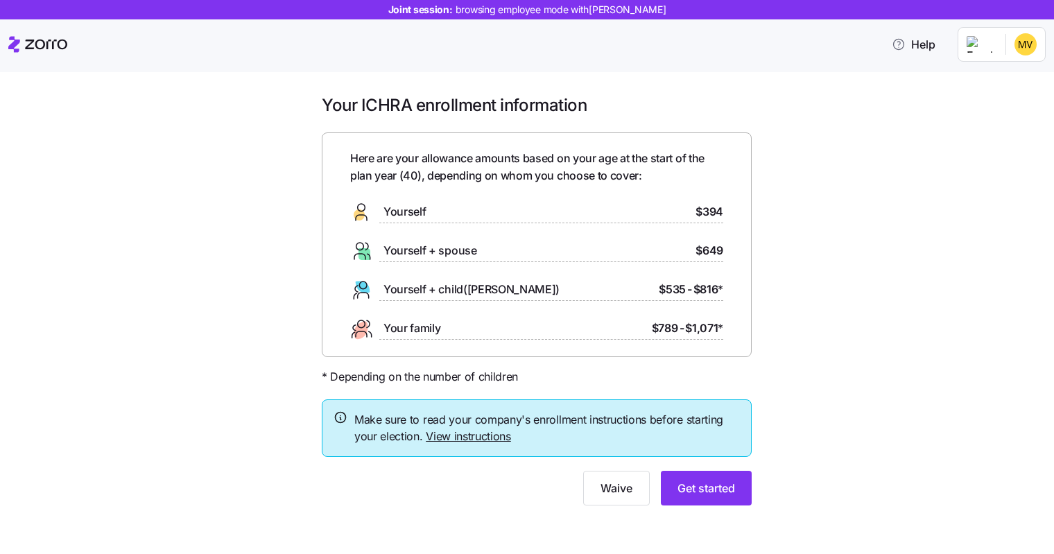
click at [731, 482] on button "Get started" at bounding box center [706, 488] width 91 height 35
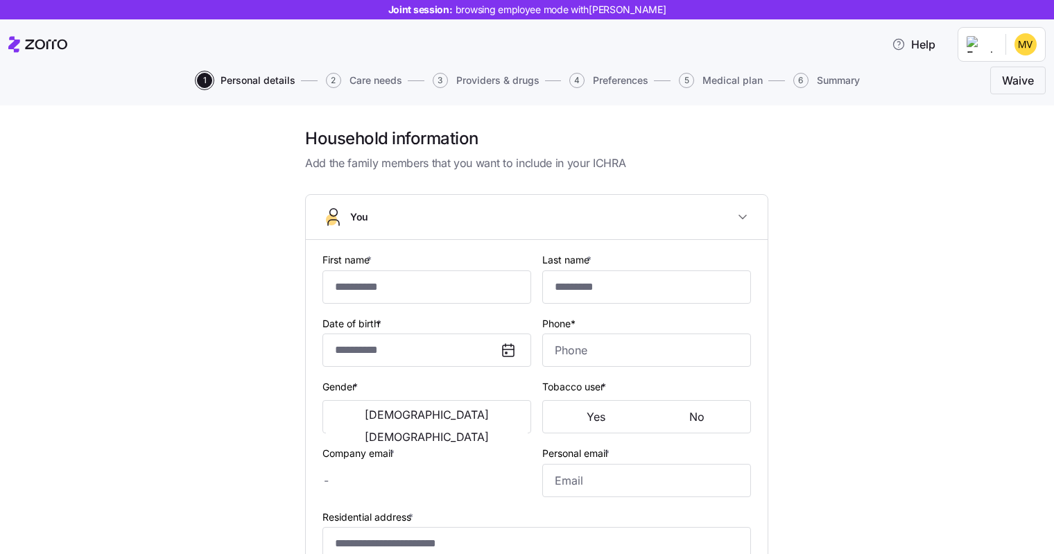
type input "*********"
type input "*******"
type input "[EMAIL_ADDRESS][DOMAIN_NAME]"
type input "**********"
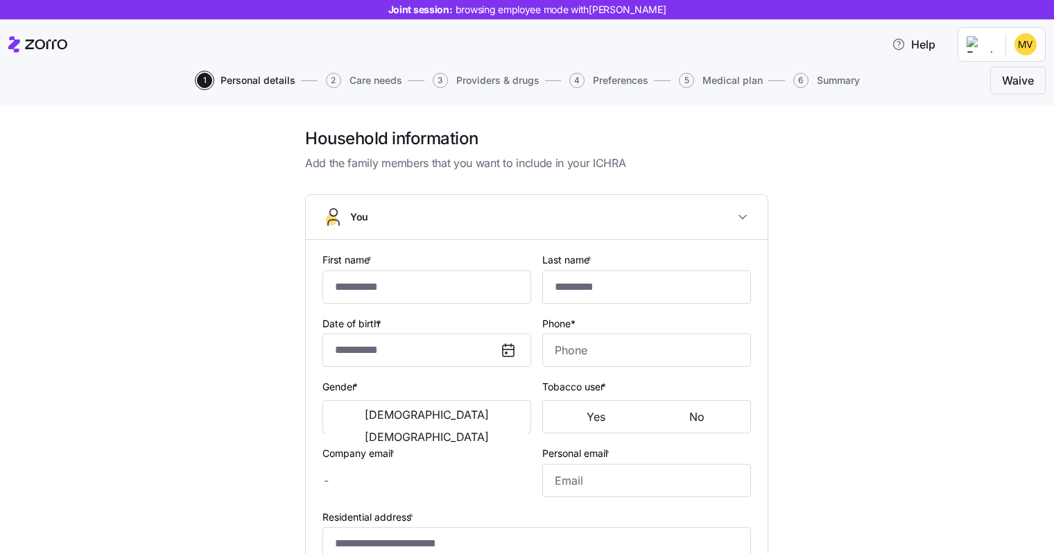
checkbox input "true"
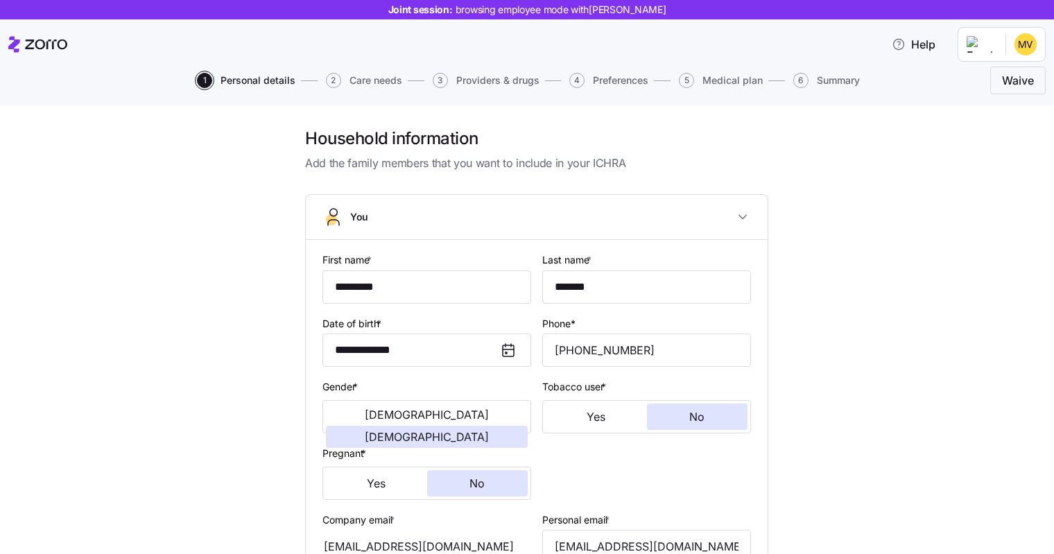
type input "**********"
type input "(317) 796-3328"
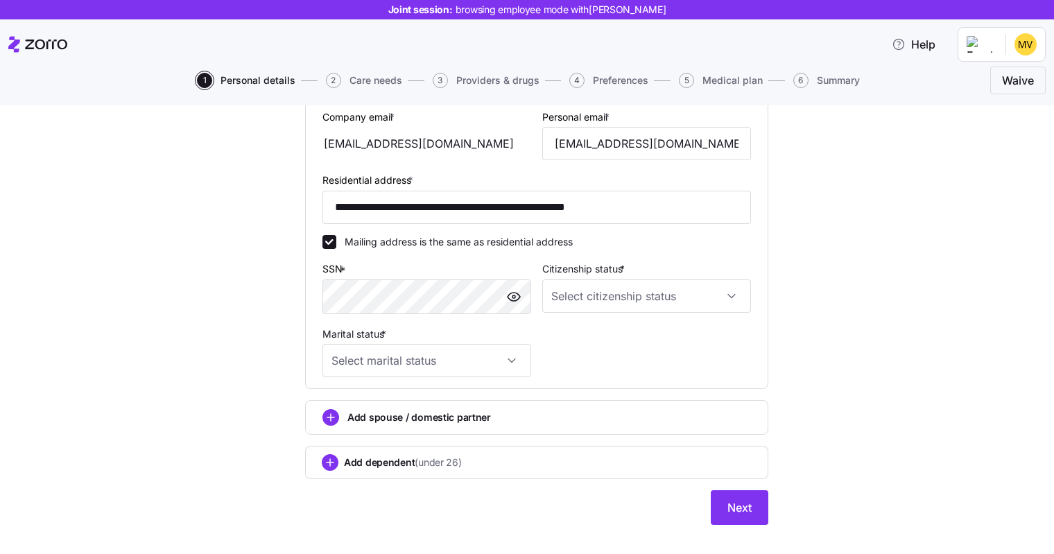
scroll to position [424, 0]
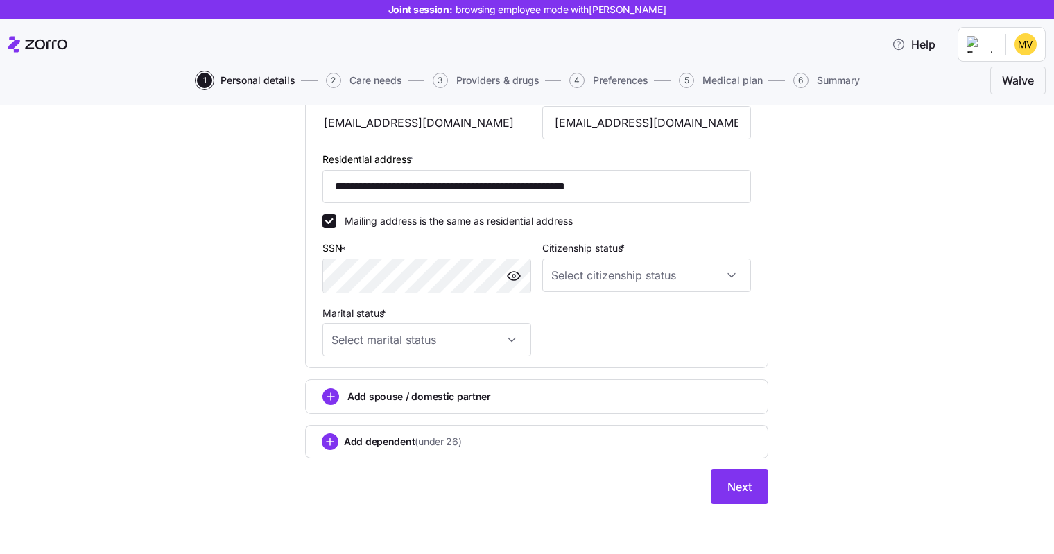
click at [726, 280] on input "Citizenship status *" at bounding box center [646, 275] width 209 height 33
click at [612, 312] on div "[DEMOGRAPHIC_DATA] citizen" at bounding box center [641, 317] width 198 height 29
type input "[DEMOGRAPHIC_DATA] citizen"
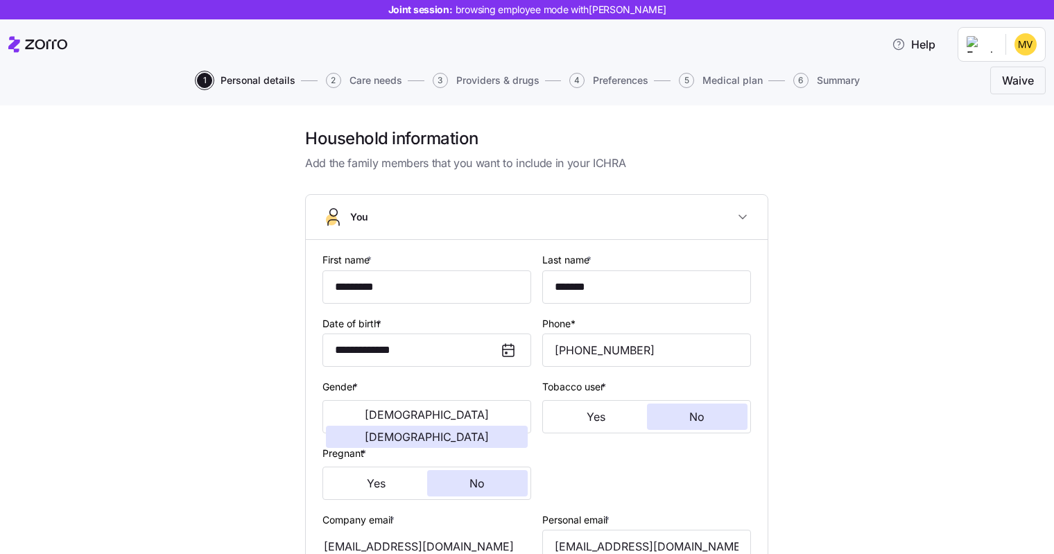
scroll to position [153, 0]
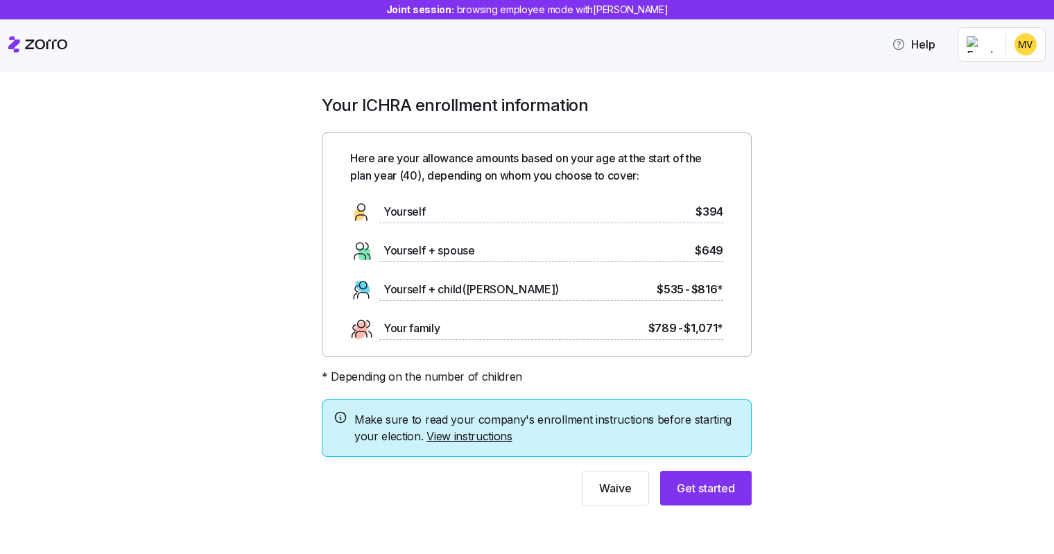
click at [709, 497] on button "Get started" at bounding box center [706, 488] width 92 height 35
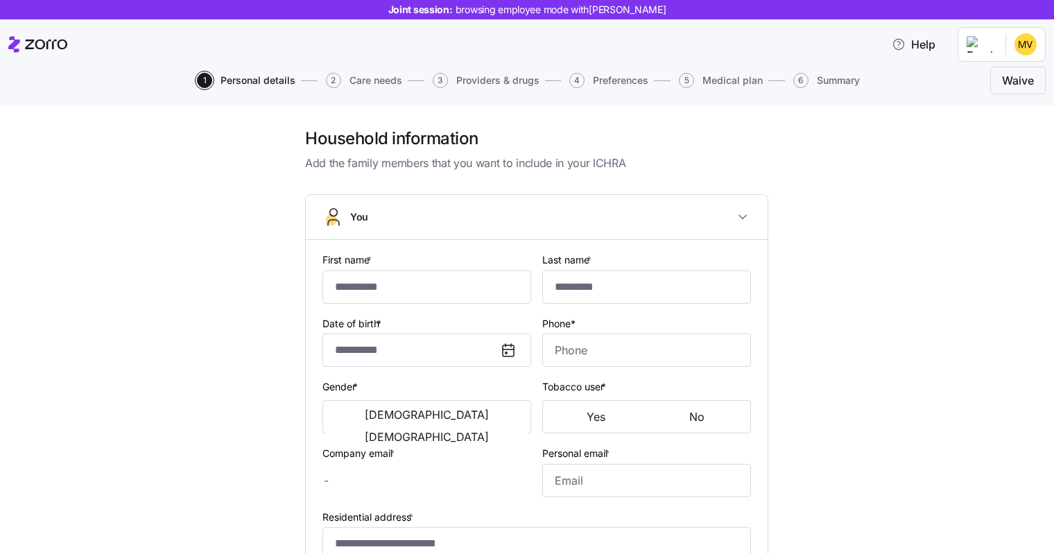
type input "*********"
type input "*******"
type input "[EMAIL_ADDRESS][DOMAIN_NAME]"
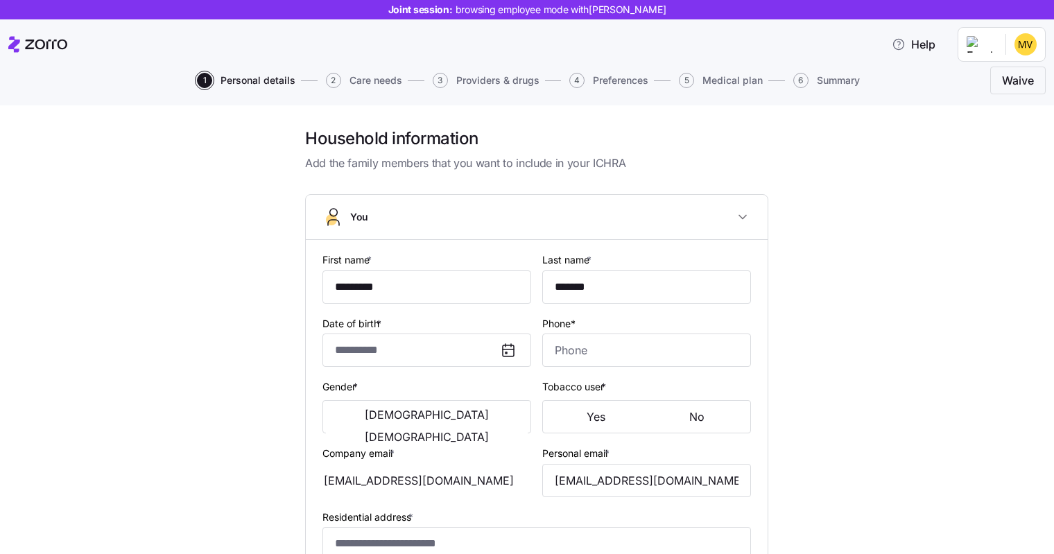
type input "**********"
checkbox input "true"
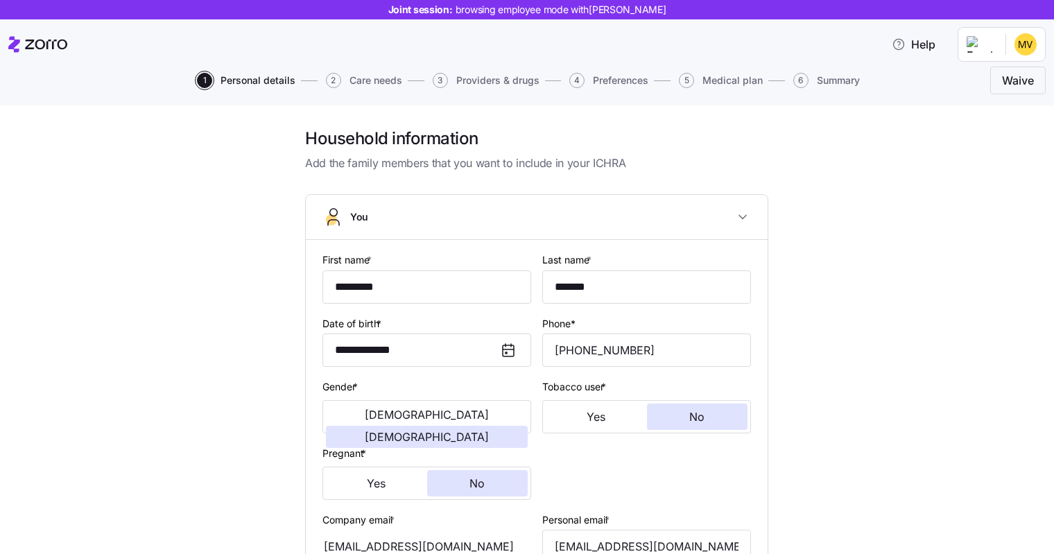
type input "**********"
type input "[PHONE_NUMBER]"
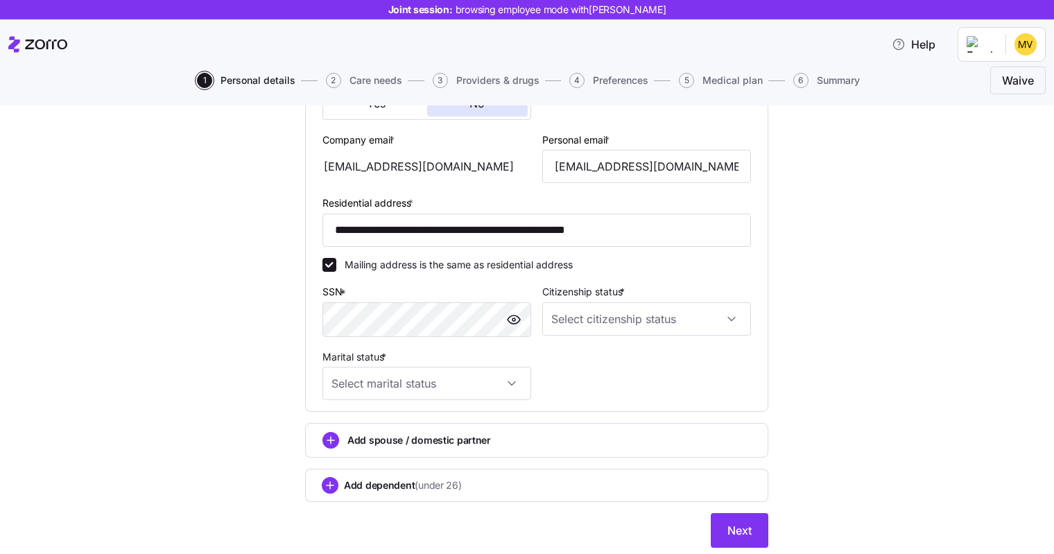
scroll to position [424, 0]
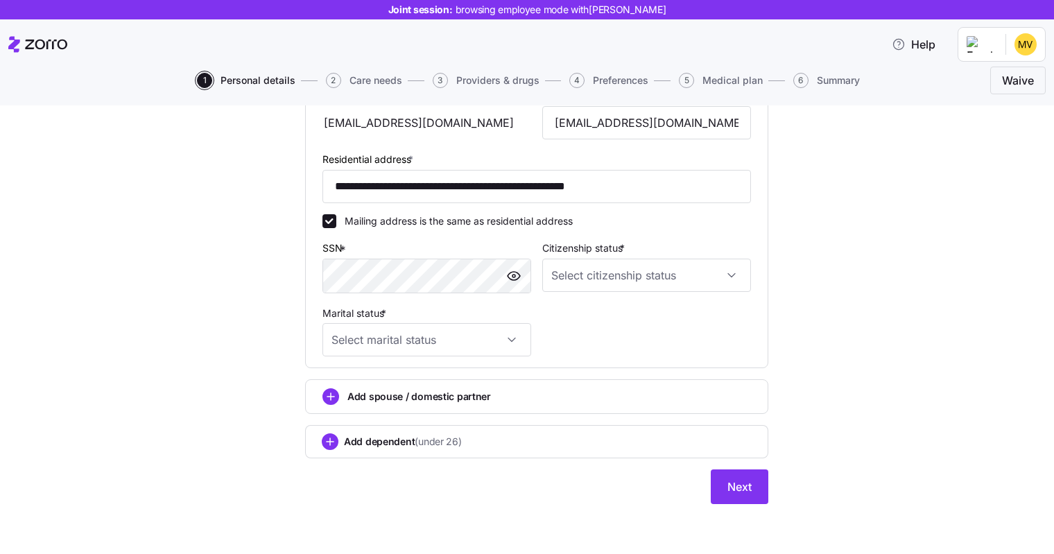
click at [659, 275] on input "Citizenship status *" at bounding box center [646, 275] width 209 height 33
click at [618, 313] on div "[DEMOGRAPHIC_DATA] citizen" at bounding box center [641, 317] width 198 height 29
type input "[DEMOGRAPHIC_DATA] citizen"
click at [467, 344] on input "Marital status *" at bounding box center [427, 339] width 209 height 33
click at [361, 386] on span "Single" at bounding box center [347, 382] width 28 height 15
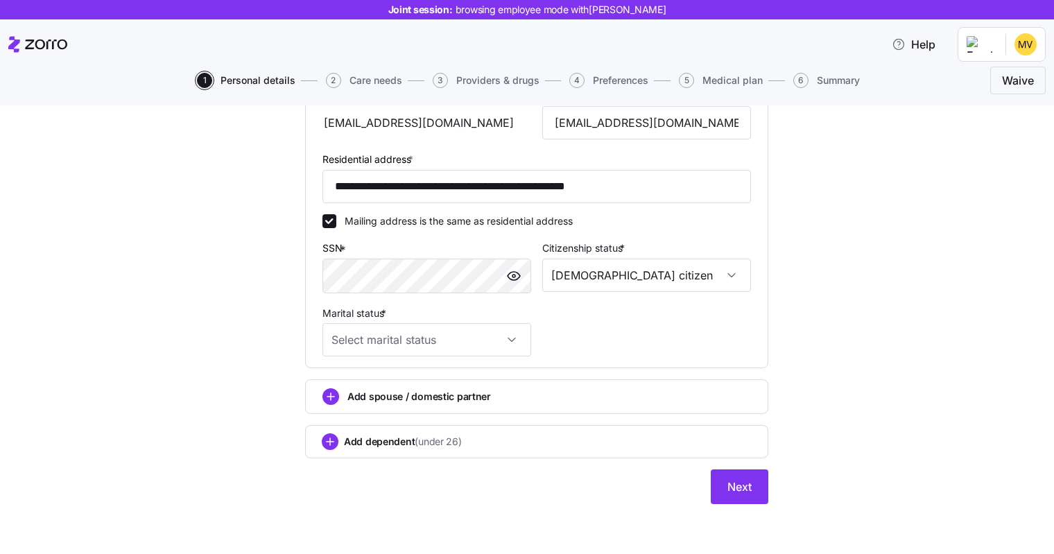
type input "Single"
click at [743, 495] on button "Next" at bounding box center [740, 487] width 58 height 35
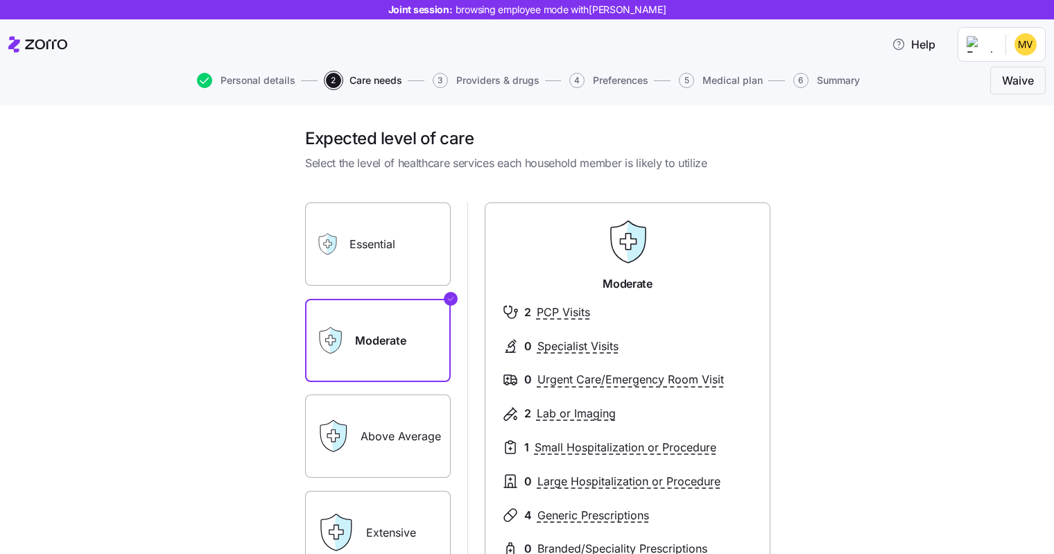
scroll to position [191, 0]
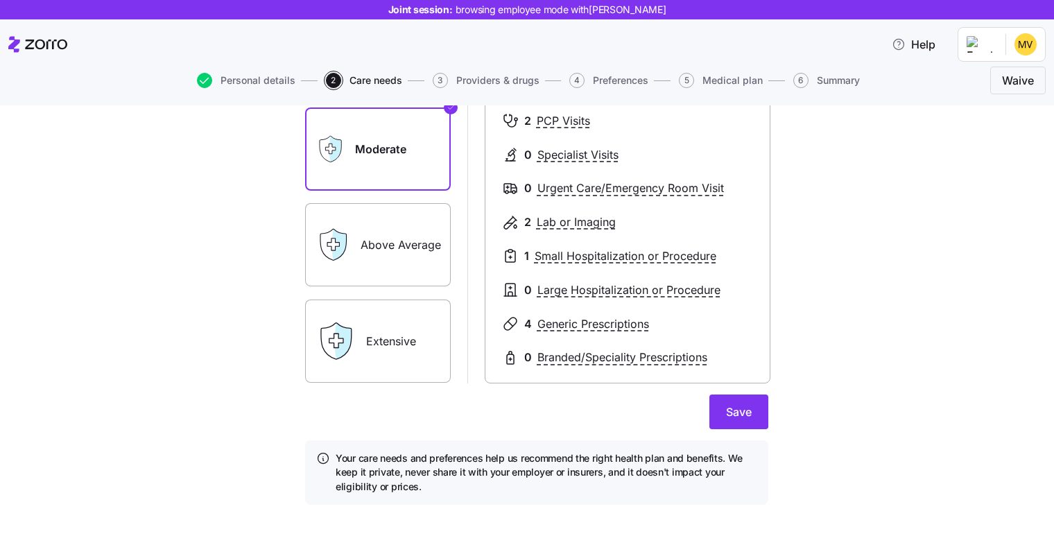
click at [361, 245] on label "Above Average" at bounding box center [378, 244] width 146 height 83
click at [0, 0] on input "Above Average" at bounding box center [0, 0] width 0 height 0
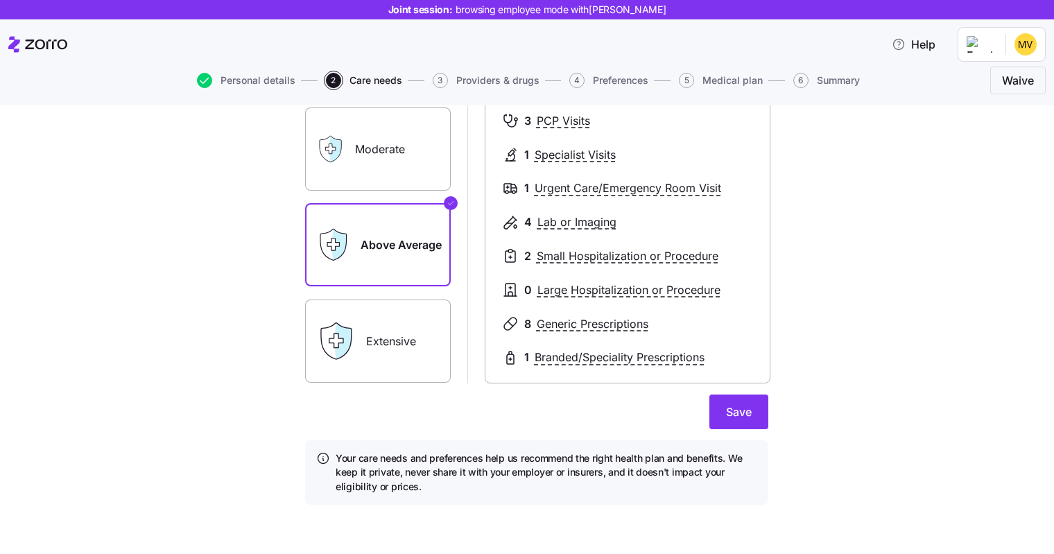
click at [368, 363] on label "Extensive" at bounding box center [378, 341] width 146 height 83
click at [0, 0] on input "Extensive" at bounding box center [0, 0] width 0 height 0
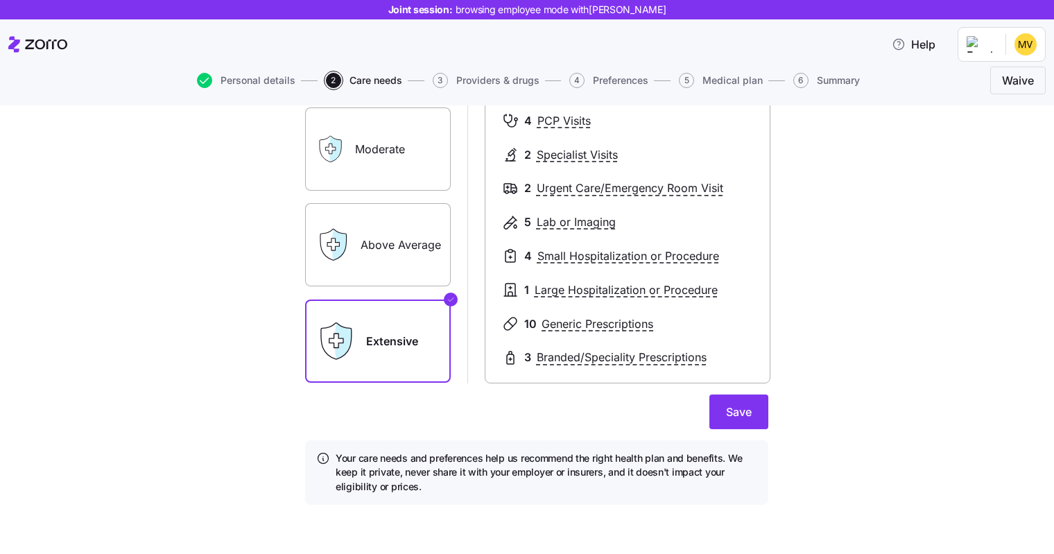
click at [384, 260] on label "Above Average" at bounding box center [378, 244] width 146 height 83
click at [0, 0] on input "Above Average" at bounding box center [0, 0] width 0 height 0
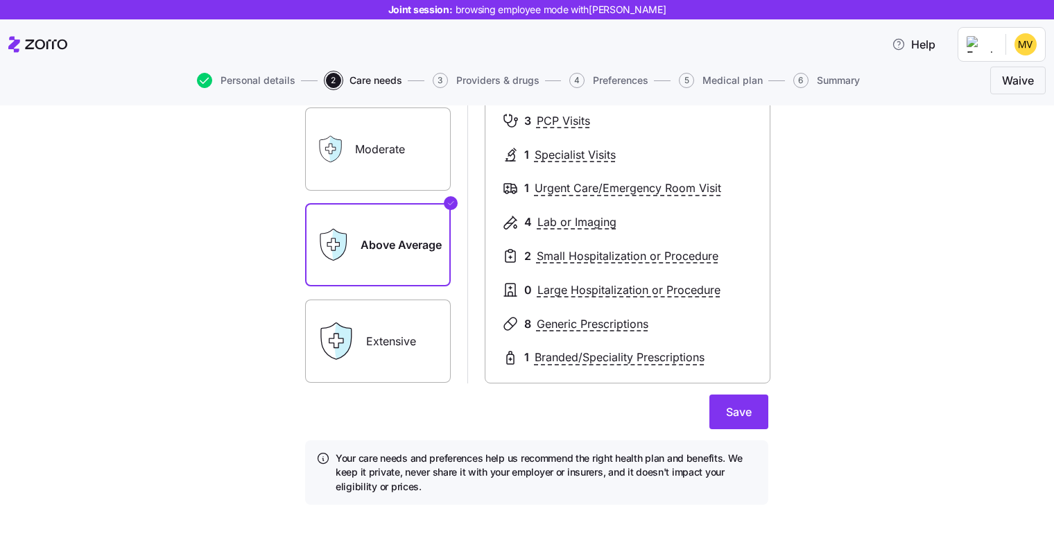
click at [761, 407] on button "Save" at bounding box center [739, 412] width 59 height 35
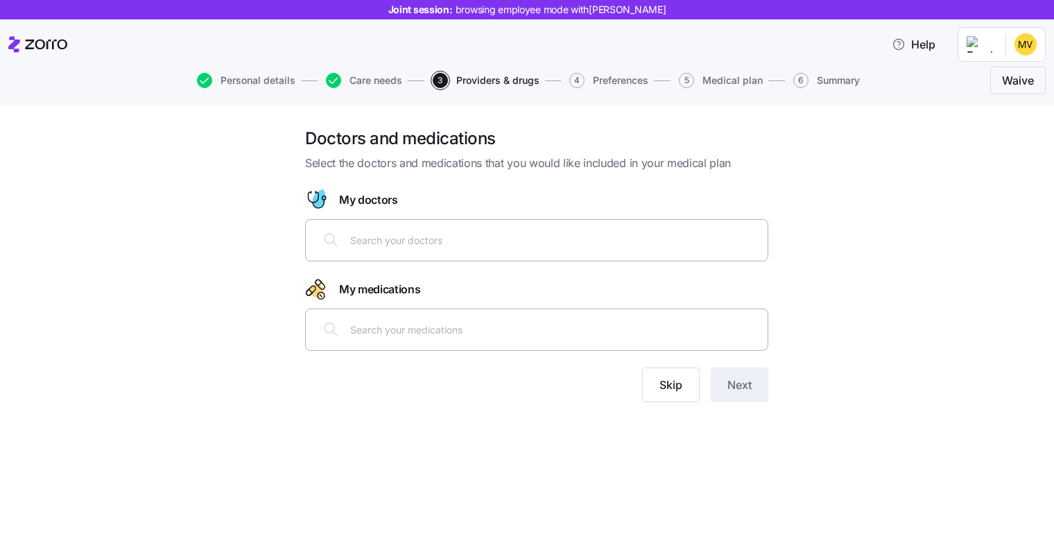
click at [458, 228] on div at bounding box center [536, 239] width 445 height 33
paste input "[PERSON_NAME], MD"
type input "[PERSON_NAME], MD"
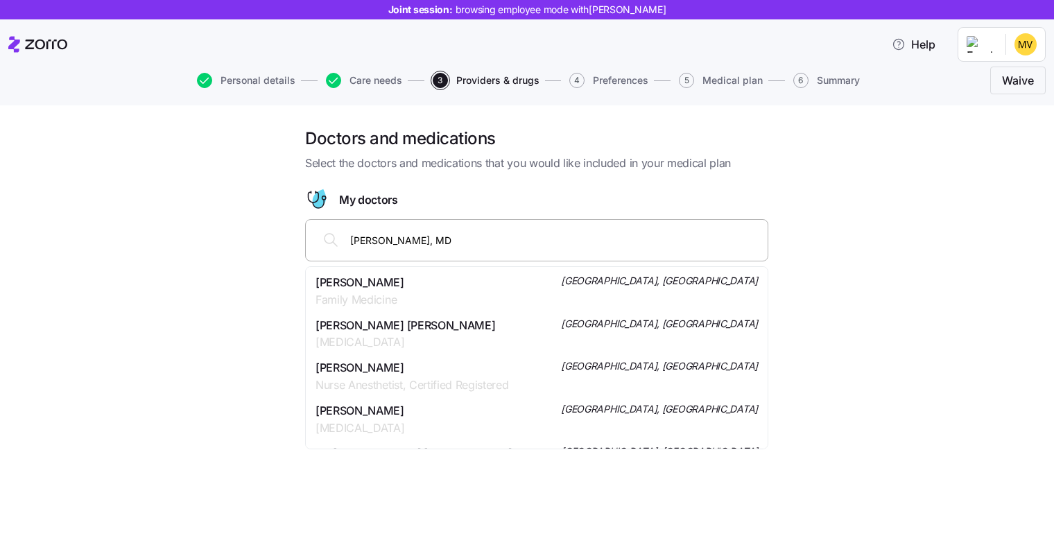
click at [398, 297] on span "Family Medicine" at bounding box center [360, 299] width 89 height 17
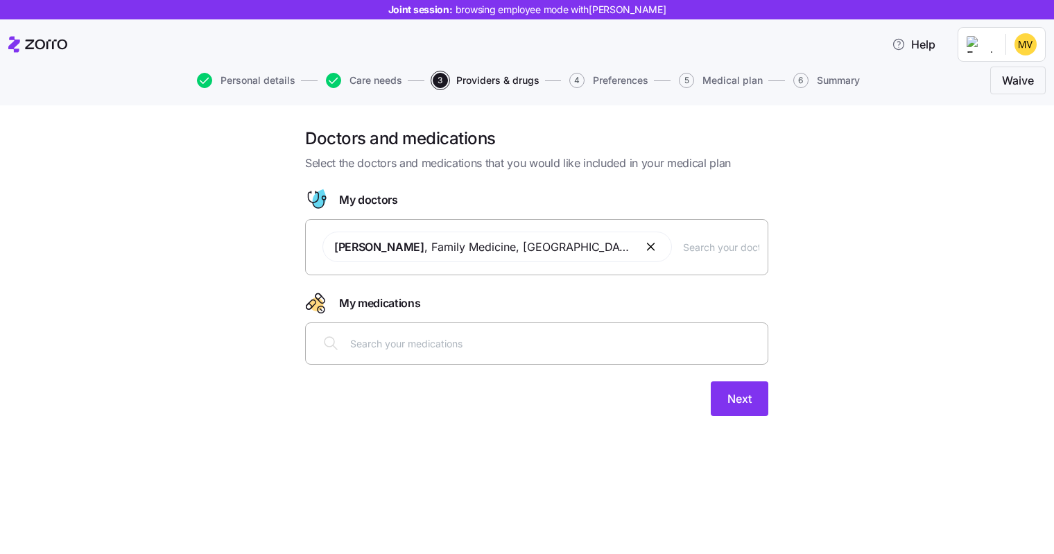
click at [687, 248] on input "text" at bounding box center [721, 246] width 76 height 15
click at [743, 405] on span "Next" at bounding box center [740, 399] width 24 height 17
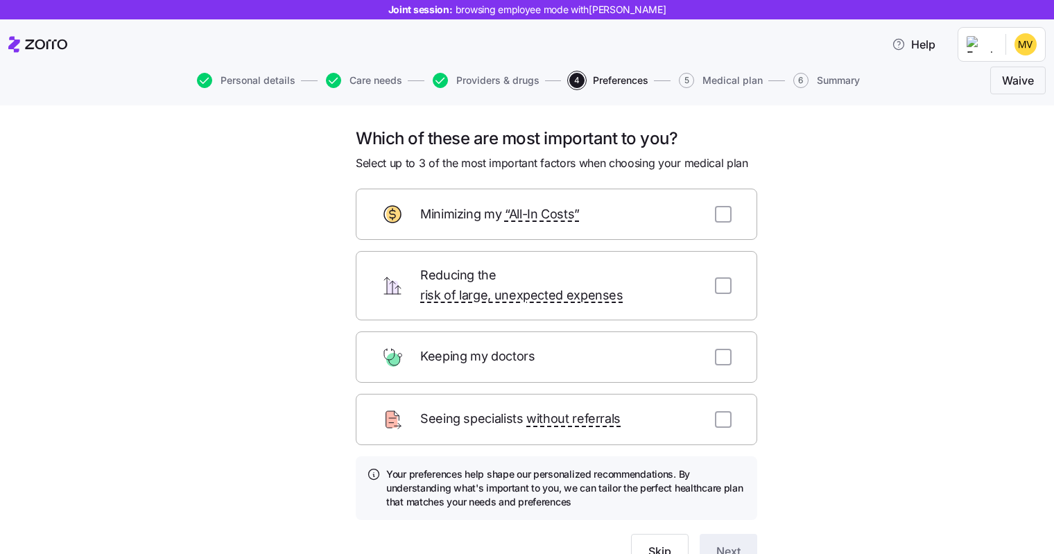
click at [724, 349] on div at bounding box center [723, 357] width 17 height 17
click at [723, 349] on input "checkbox" at bounding box center [723, 357] width 17 height 17
checkbox input "true"
click at [721, 255] on div "Reducing the risk of large, unexpected expenses" at bounding box center [557, 285] width 402 height 69
click at [719, 277] on input "checkbox" at bounding box center [723, 285] width 17 height 17
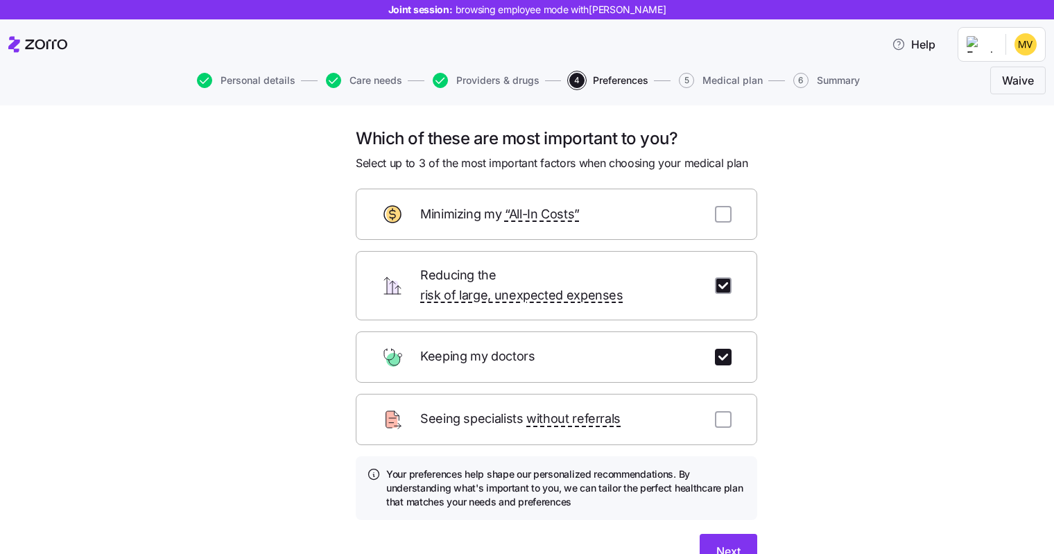
checkbox input "true"
click at [726, 543] on span "Next" at bounding box center [729, 551] width 24 height 17
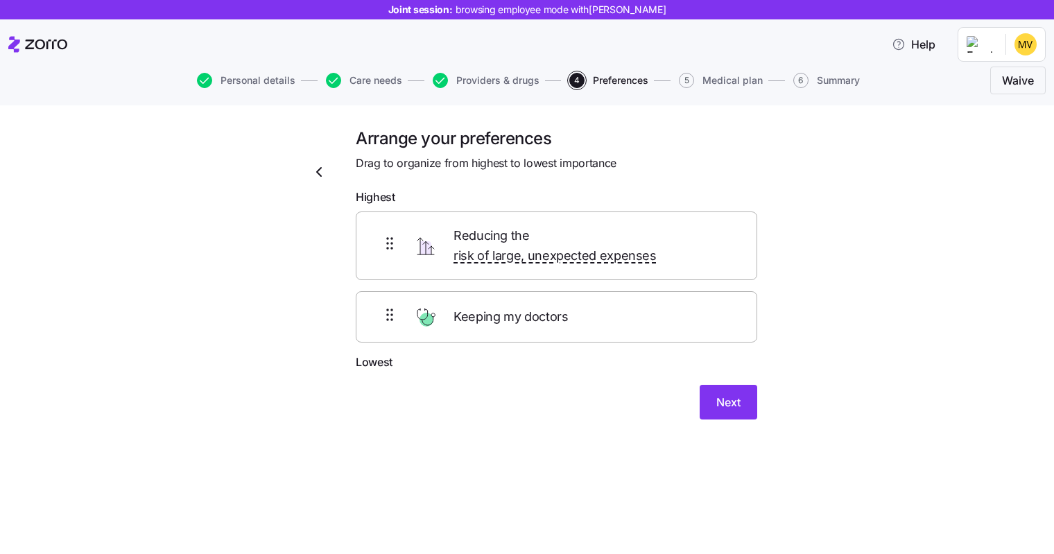
click at [744, 385] on button "Next" at bounding box center [729, 402] width 58 height 35
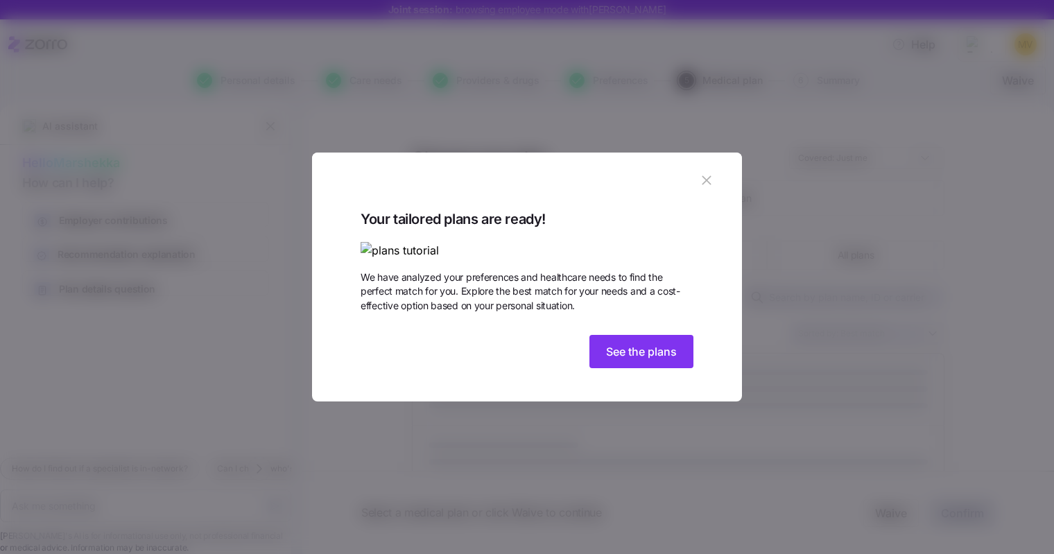
click at [704, 169] on button "button" at bounding box center [707, 180] width 22 height 22
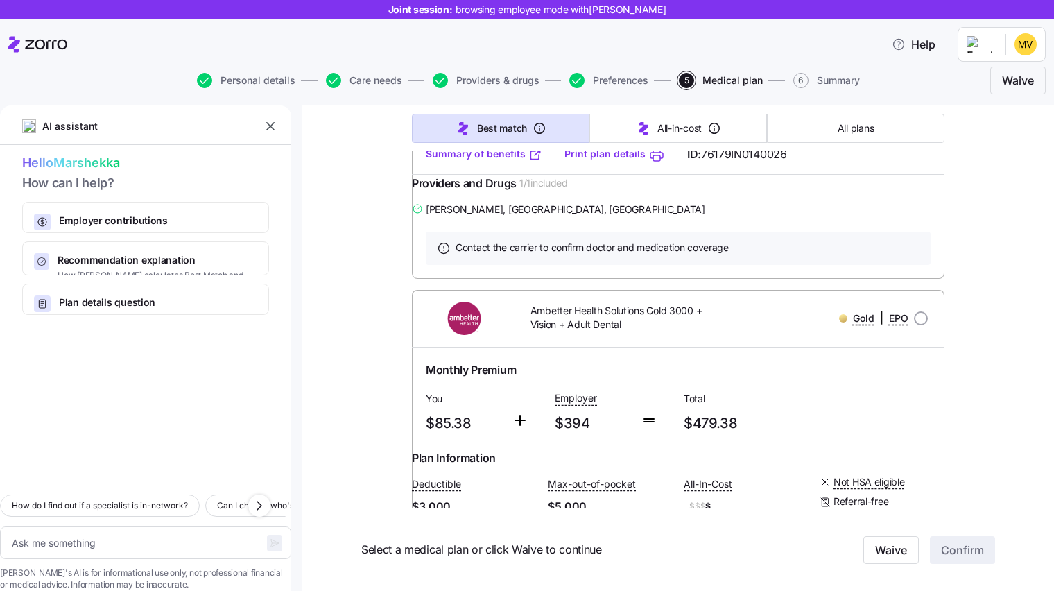
scroll to position [701, 0]
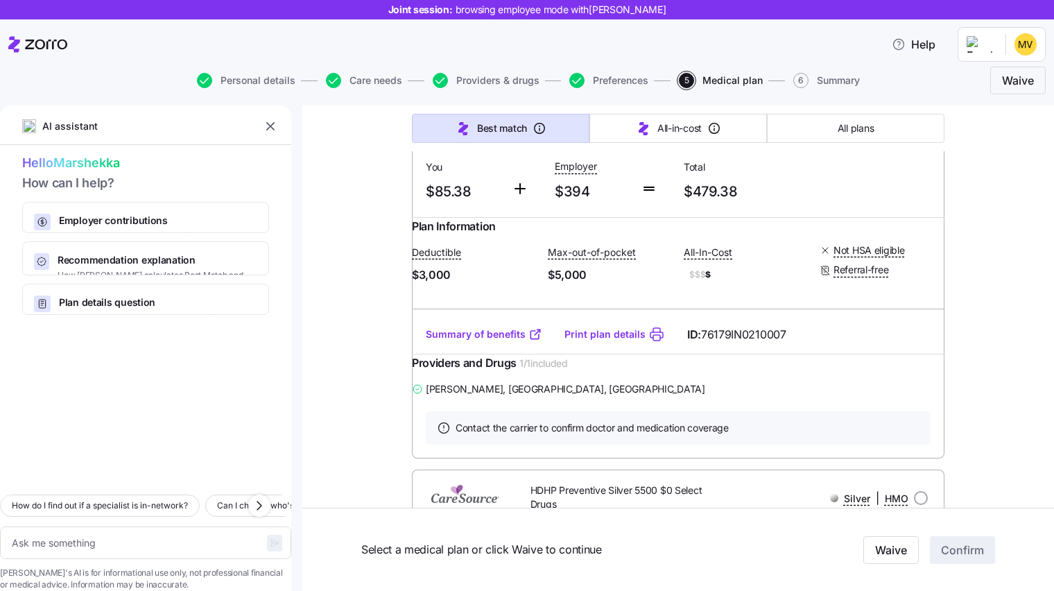
click at [733, 203] on span "$479.38" at bounding box center [743, 191] width 118 height 23
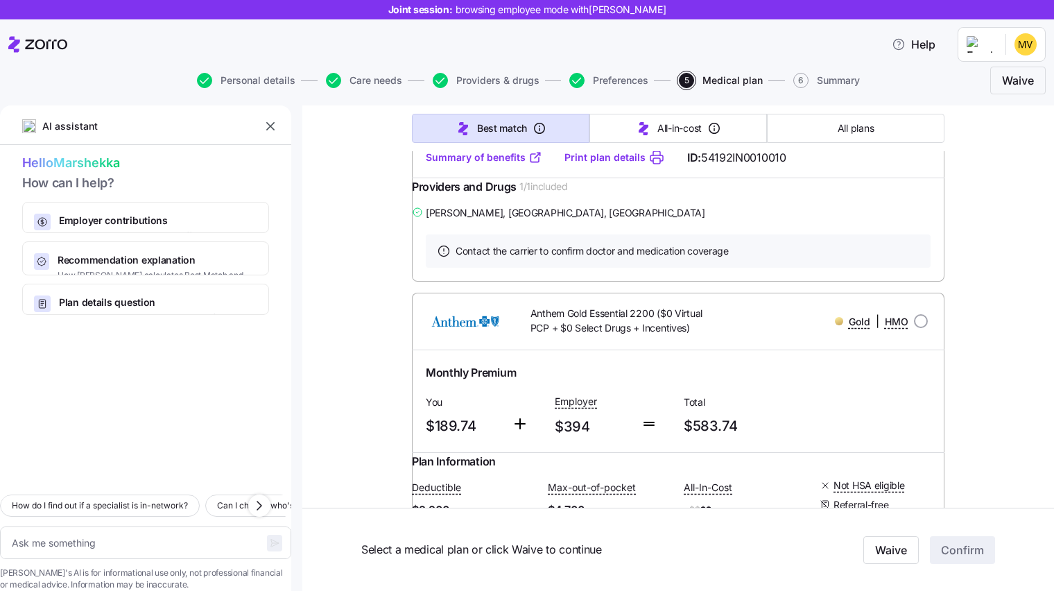
scroll to position [1156, 0]
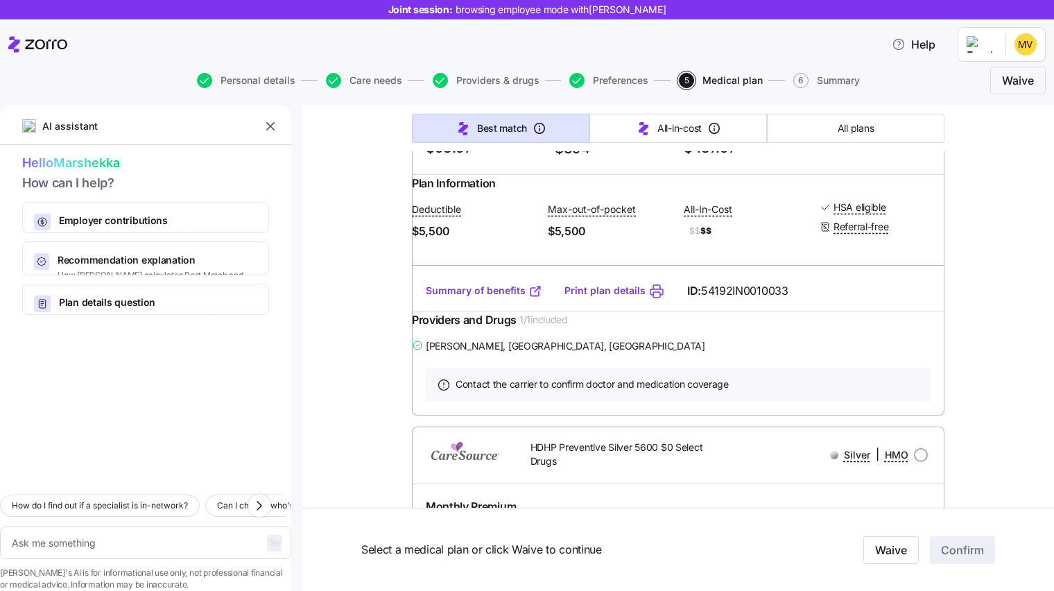
drag, startPoint x: 800, startPoint y: 264, endPoint x: 631, endPoint y: 337, distance: 184.3
click at [631, 249] on div "Deductible $5,500 Max-out-of-pocket $5,500 All-In-Cost $$ $$ HSA eligible Refer…" at bounding box center [678, 220] width 533 height 57
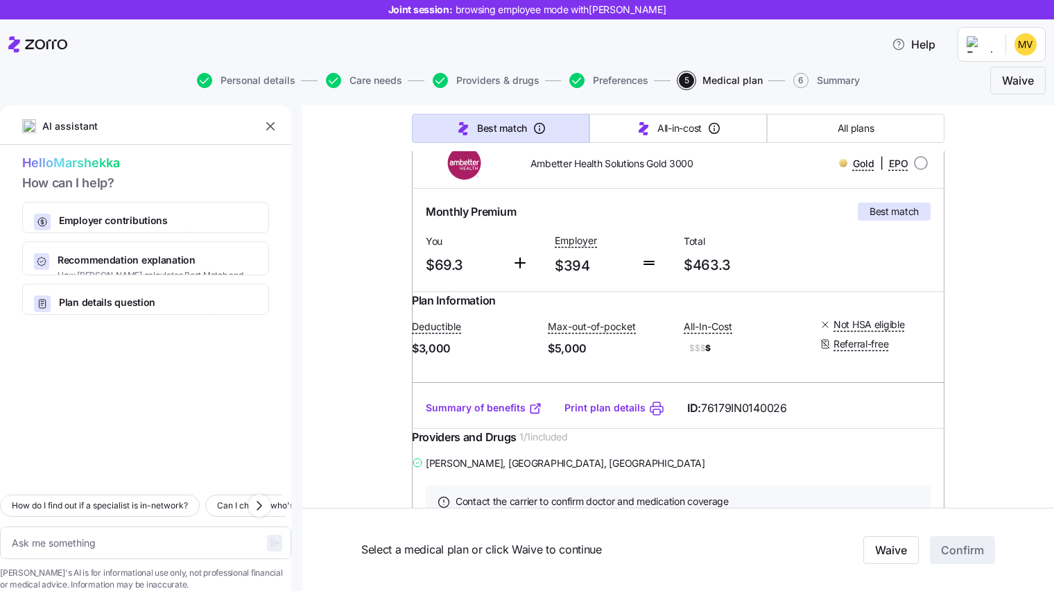
scroll to position [231, 0]
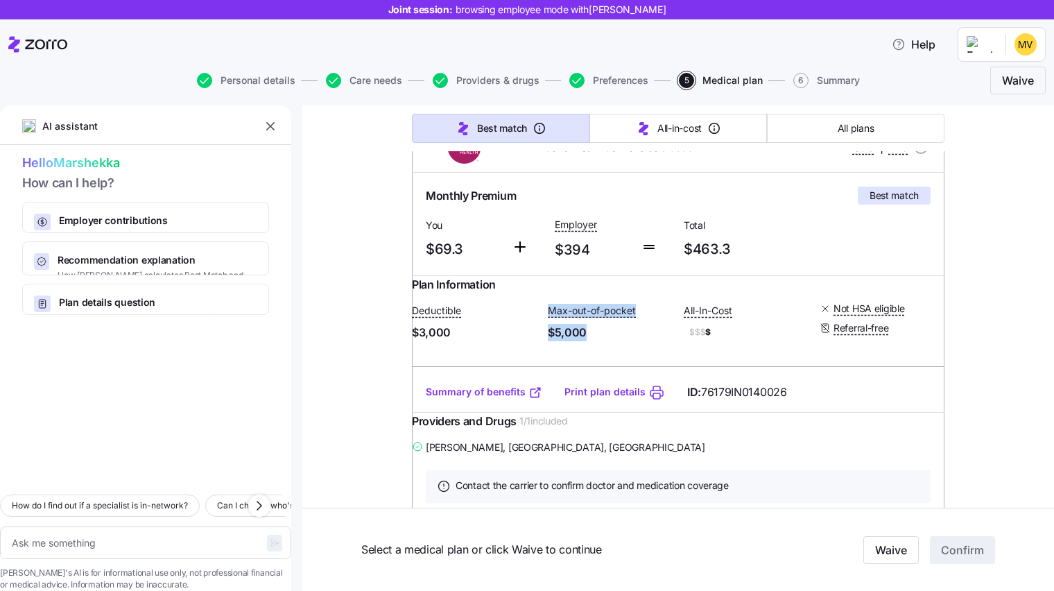
drag, startPoint x: 586, startPoint y: 348, endPoint x: 522, endPoint y: 351, distance: 63.9
click at [522, 350] on div "Deductible $3,000 Max-out-of-pocket $5,000 All-In-Cost $$$ $ Not HSA eligible R…" at bounding box center [678, 321] width 533 height 57
click at [587, 341] on span "$5,000" at bounding box center [610, 332] width 125 height 17
drag, startPoint x: 591, startPoint y: 350, endPoint x: 544, endPoint y: 317, distance: 57.7
click at [544, 317] on div "Deductible $3,000 Max-out-of-pocket $5,000 All-In-Cost $$$ $ Not HSA eligible R…" at bounding box center [678, 321] width 533 height 57
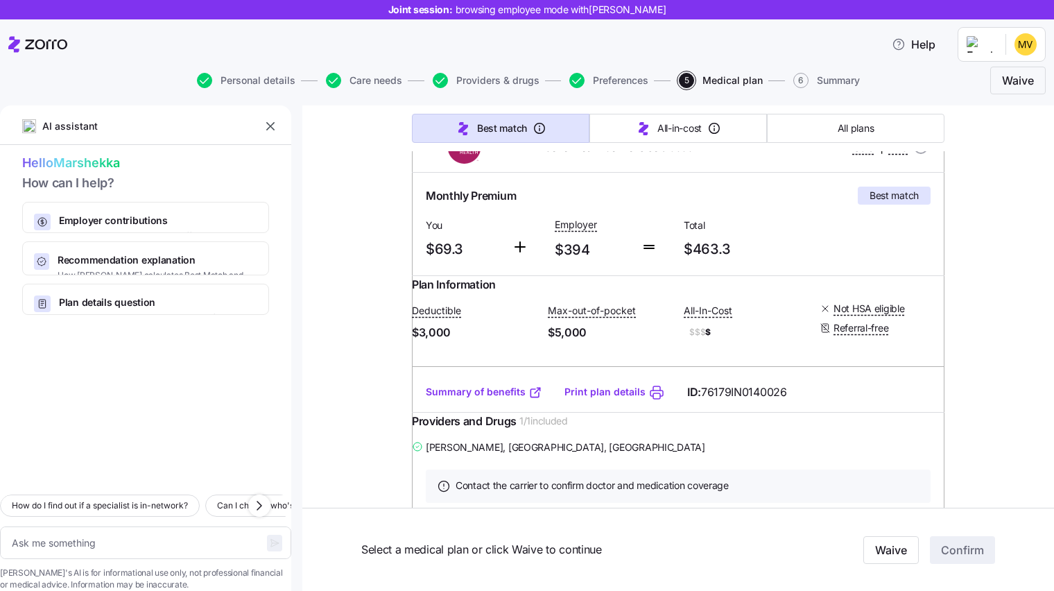
click at [624, 386] on div "Summary of benefits Print plan details ID: 76179IN0140026" at bounding box center [678, 393] width 533 height 40
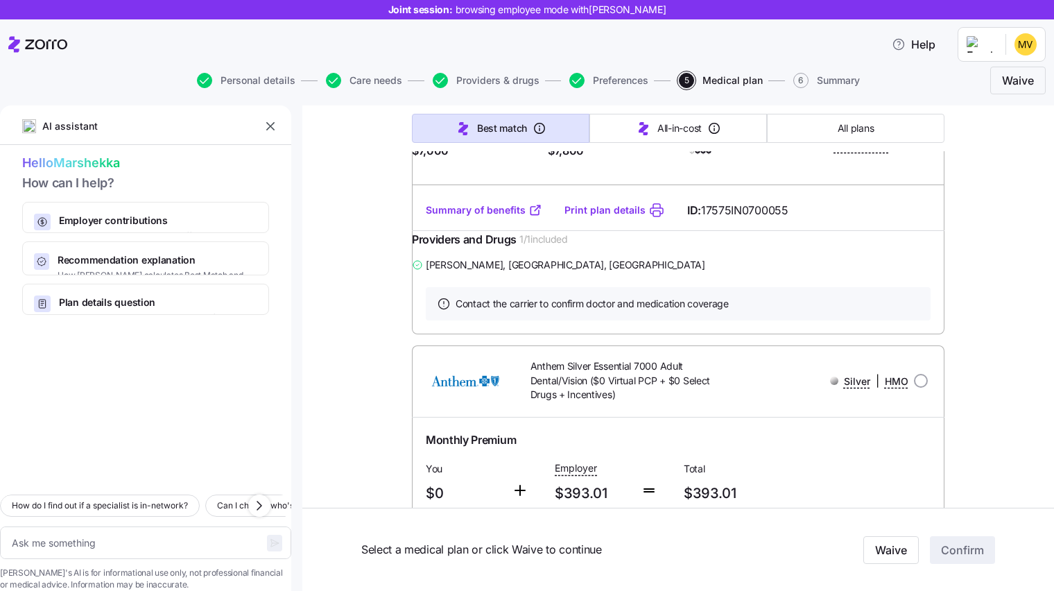
type textarea "x"
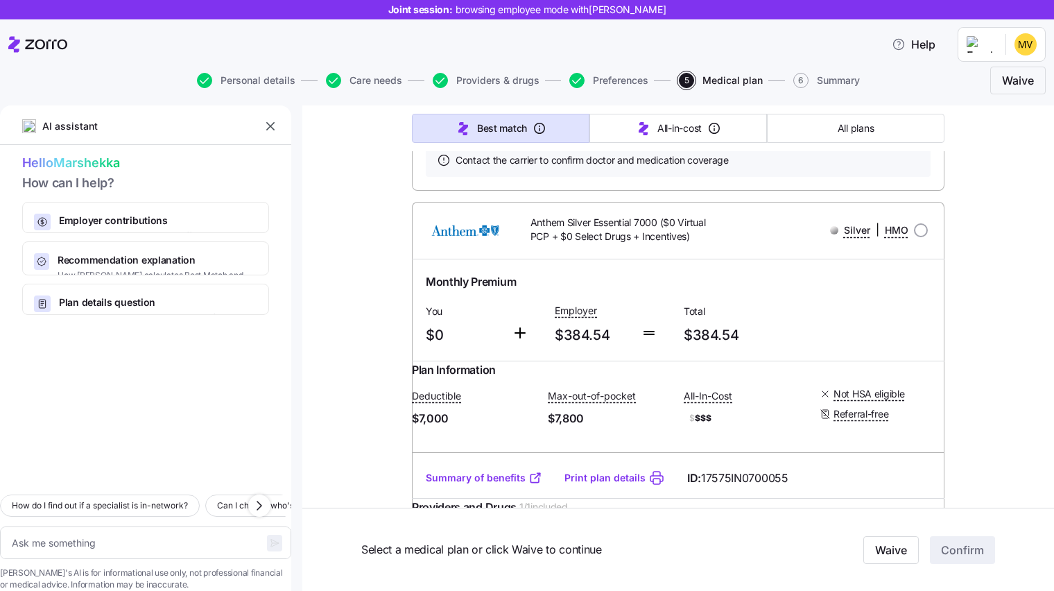
scroll to position [3391, 0]
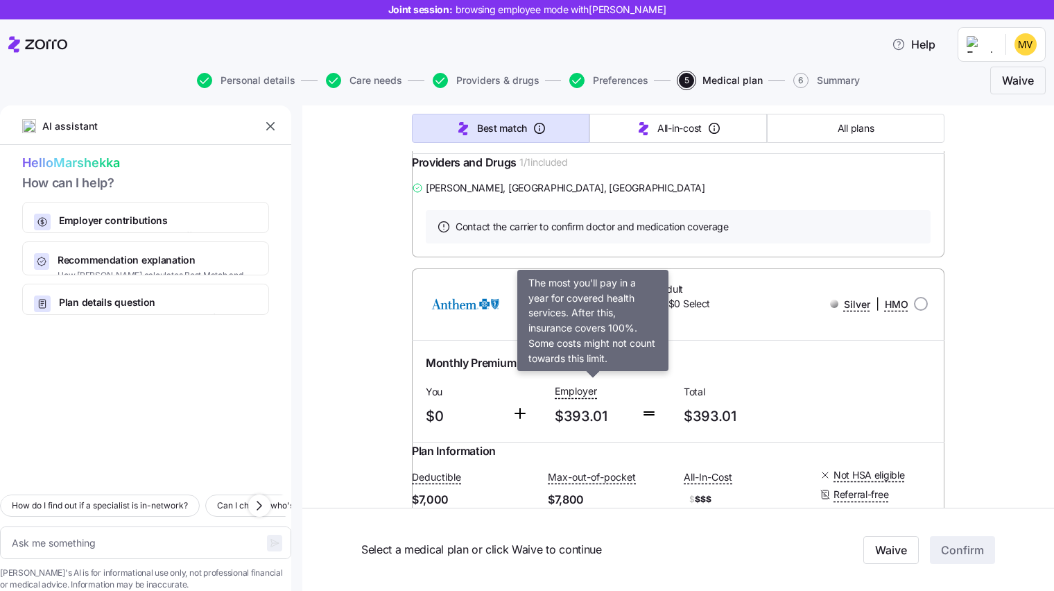
click at [624, 58] on span "Max-out-of-pocket" at bounding box center [592, 51] width 88 height 14
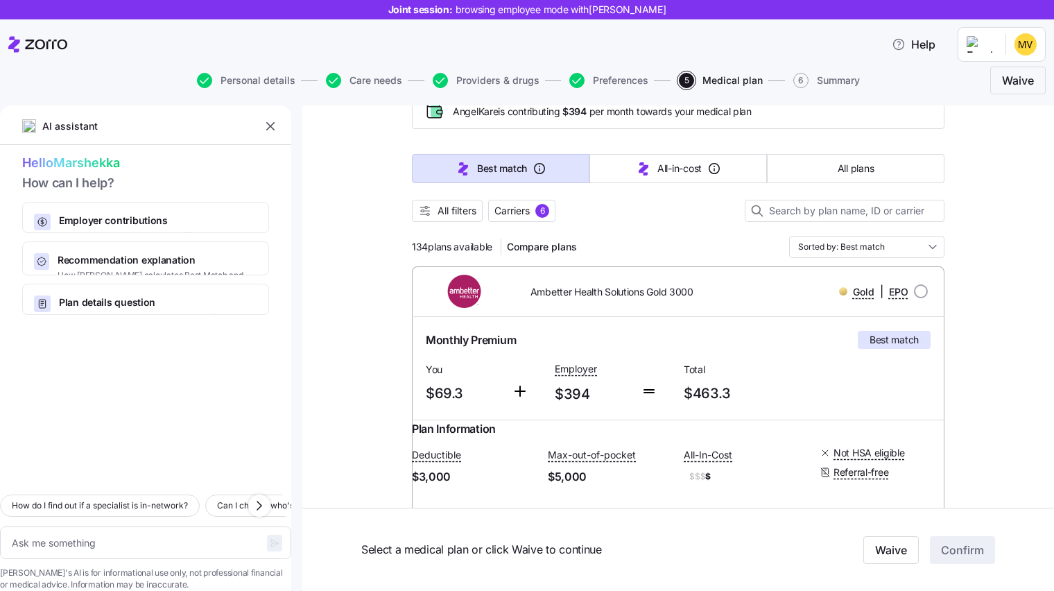
scroll to position [77, 0]
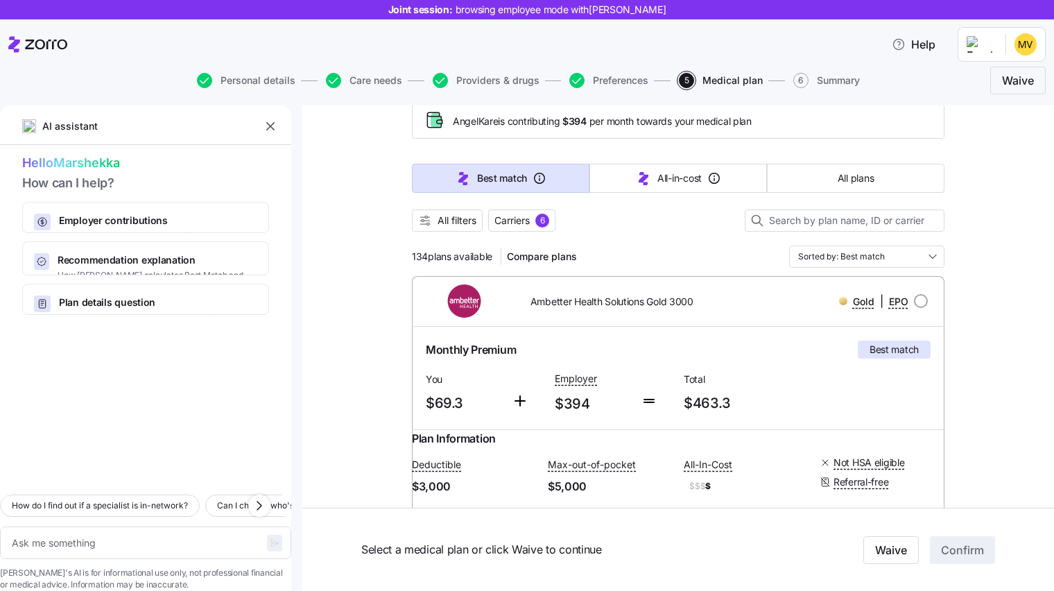
click at [916, 303] on input "radio" at bounding box center [921, 301] width 14 height 14
radio input "true"
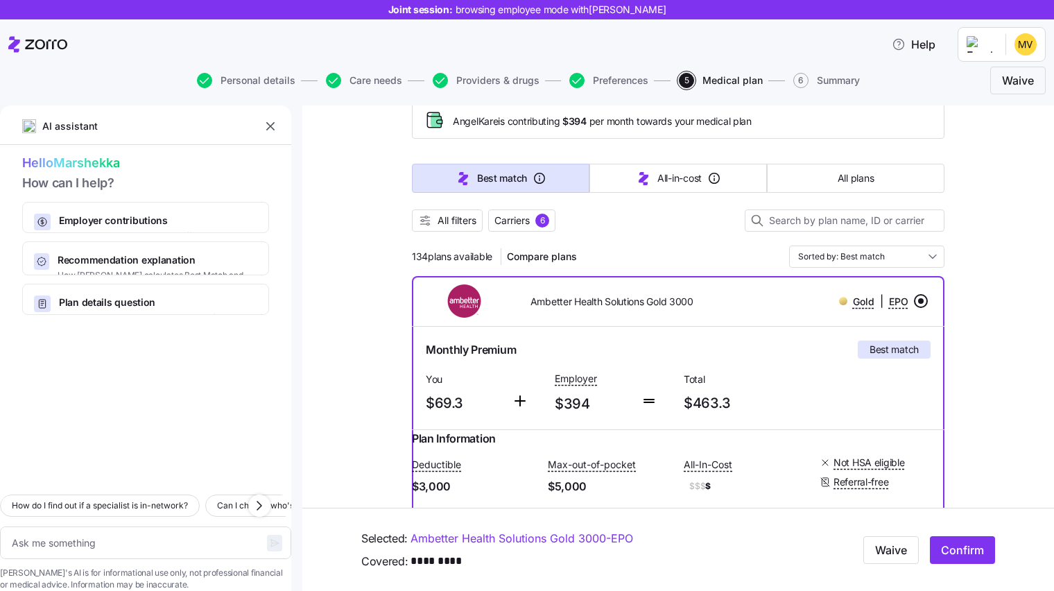
click at [952, 554] on button "Confirm" at bounding box center [962, 550] width 65 height 28
type textarea "x"
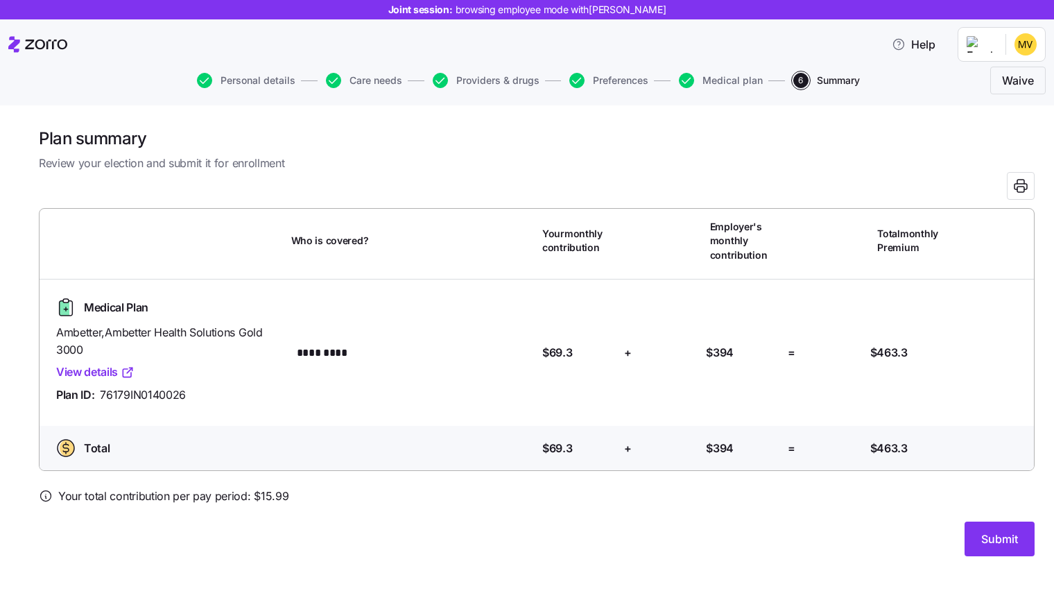
click at [983, 533] on span "Submit" at bounding box center [1000, 539] width 37 height 17
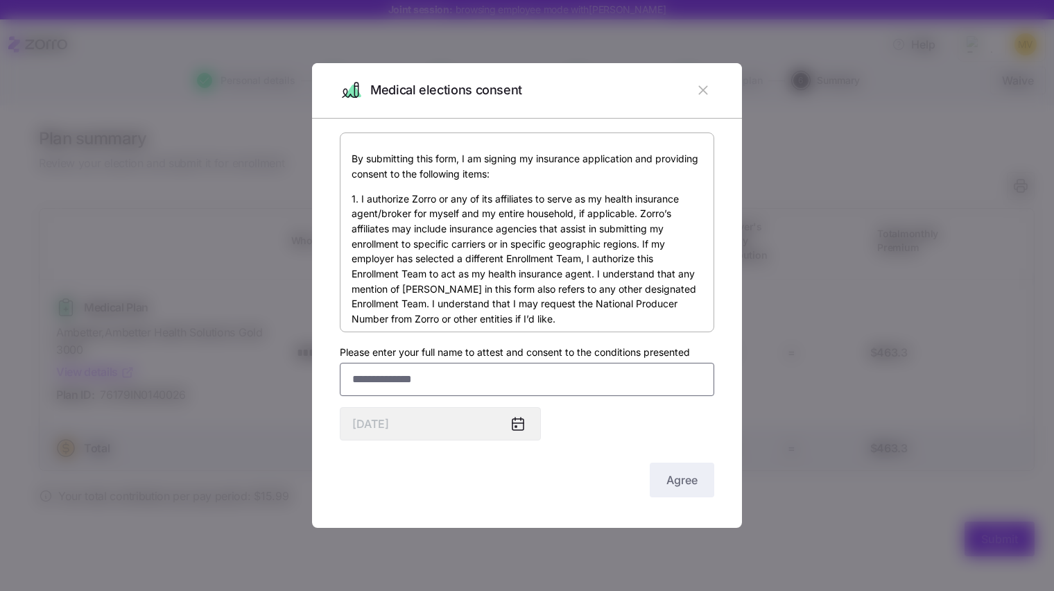
click at [468, 366] on input "Please enter your full name to attest and consent to the conditions presented" at bounding box center [527, 379] width 375 height 33
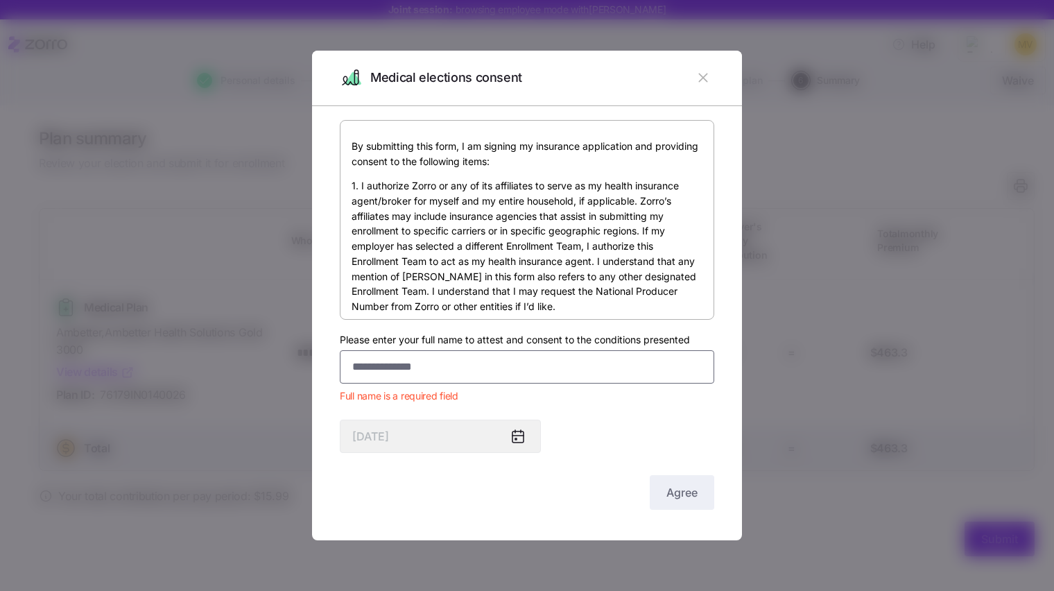
paste input "*********"
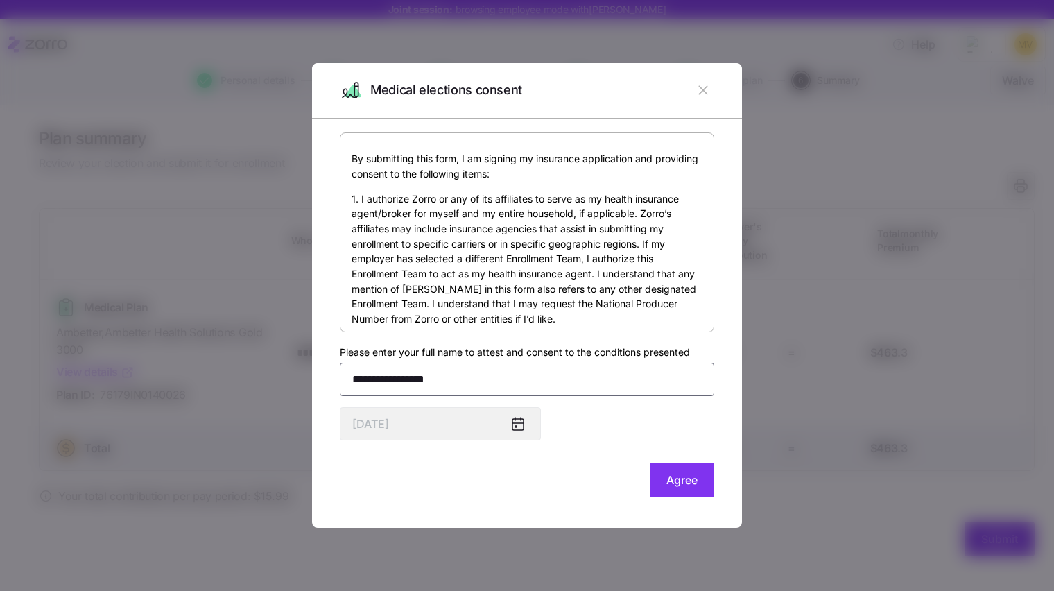
type input "**********"
click at [699, 478] on button "Agree" at bounding box center [682, 480] width 65 height 35
